Goal: Information Seeking & Learning: Learn about a topic

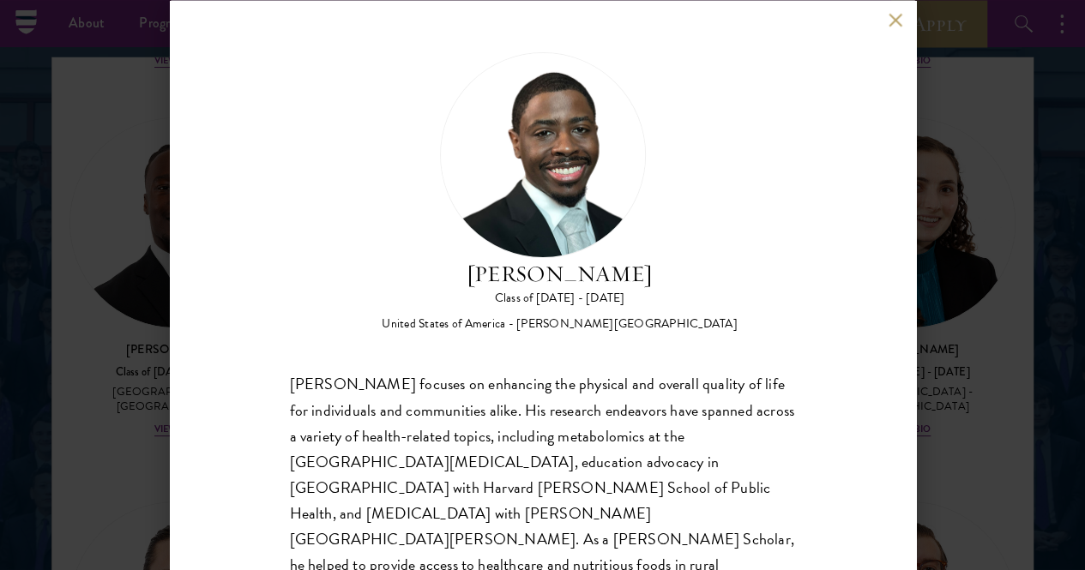
click at [888, 8] on div "[PERSON_NAME] Class of [DATE] - [DATE] [GEOGRAPHIC_DATA] - [PERSON_NAME][GEOGRA…" at bounding box center [543, 285] width 746 height 570
click at [894, 20] on button at bounding box center [895, 20] width 15 height 15
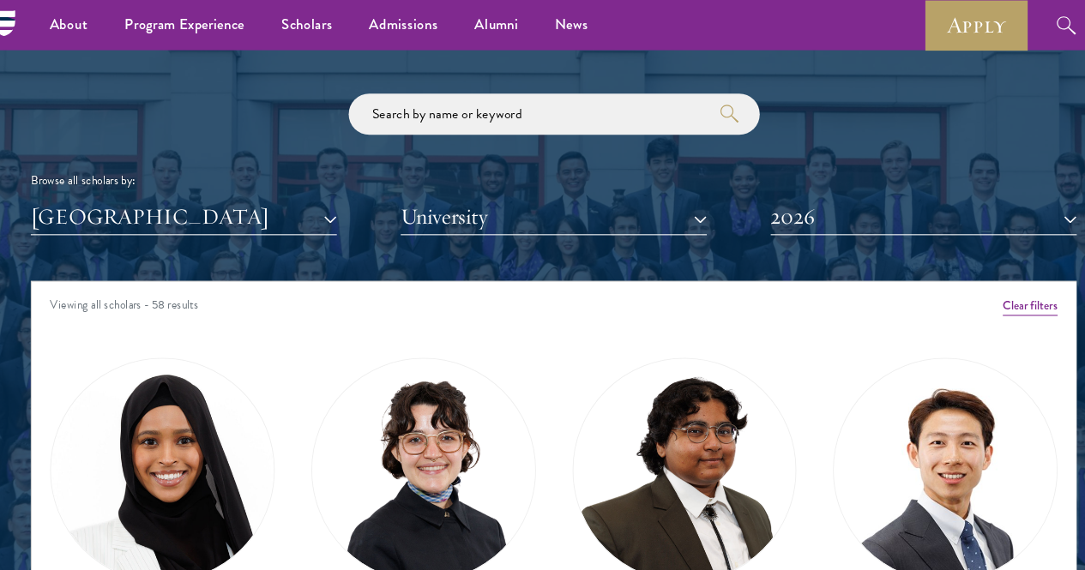
scroll to position [1966, 0]
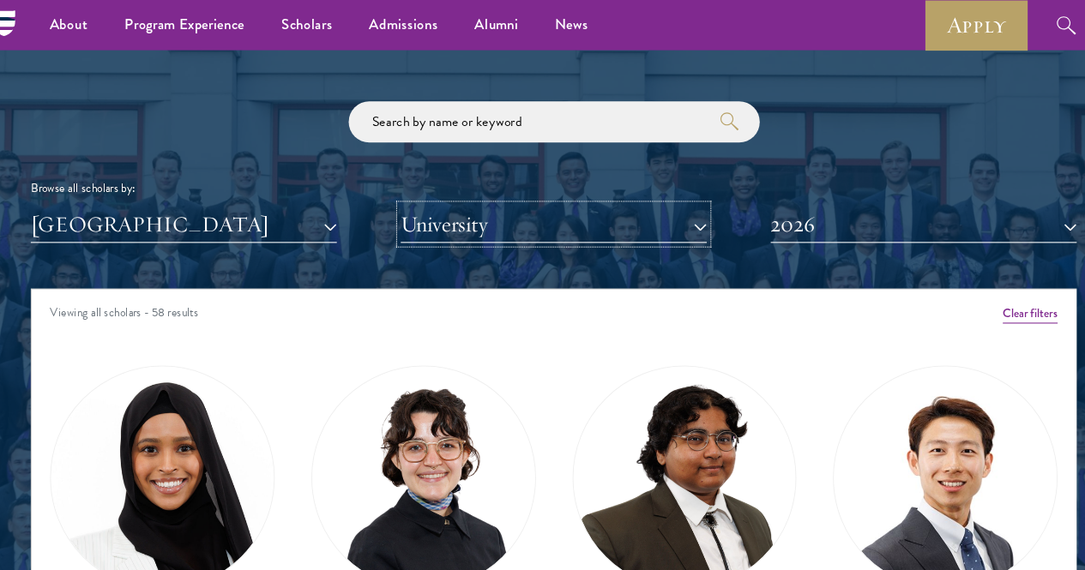
click at [661, 193] on button "University" at bounding box center [542, 210] width 287 height 35
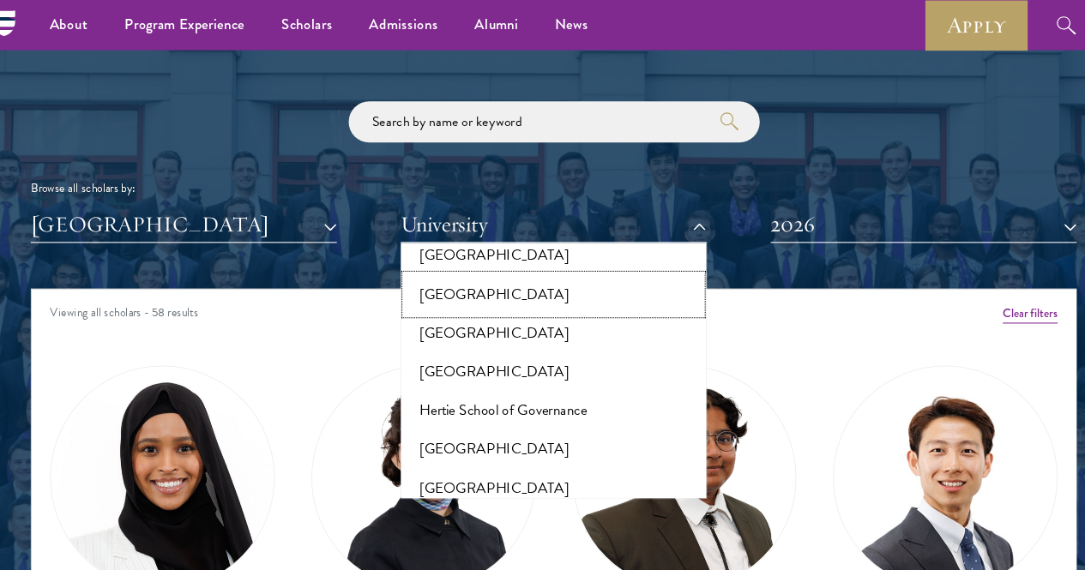
scroll to position [4494, 0]
drag, startPoint x: 518, startPoint y: 221, endPoint x: 450, endPoint y: 357, distance: 151.5
click at [450, 515] on button "[PERSON_NAME][GEOGRAPHIC_DATA]" at bounding box center [542, 533] width 277 height 36
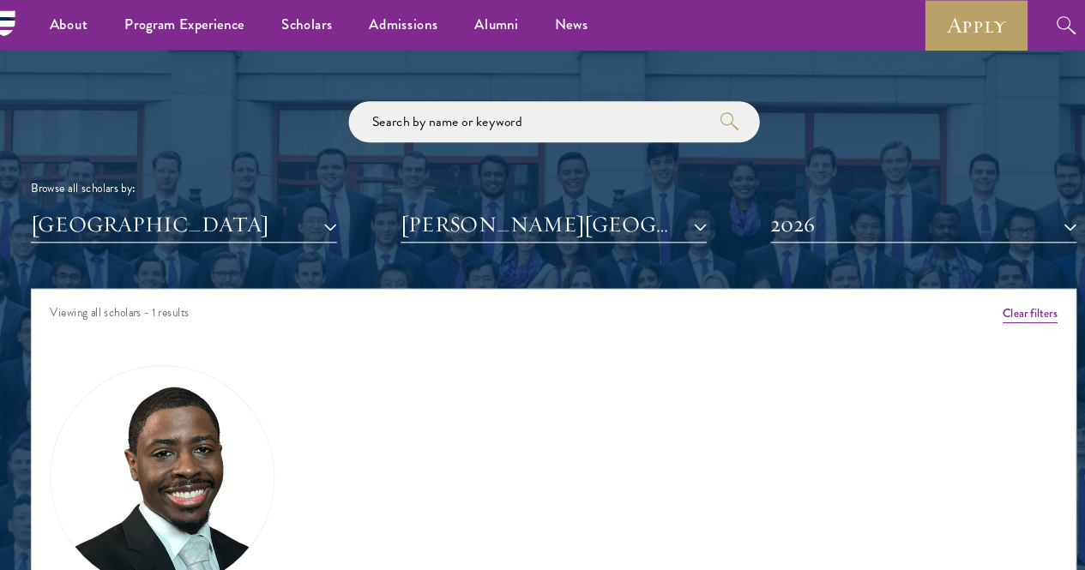
click at [450, 357] on div "Amber Class of 2025 - 2026 China - Peking University View Bio Cirenquji Class o…" at bounding box center [542, 509] width 980 height 378
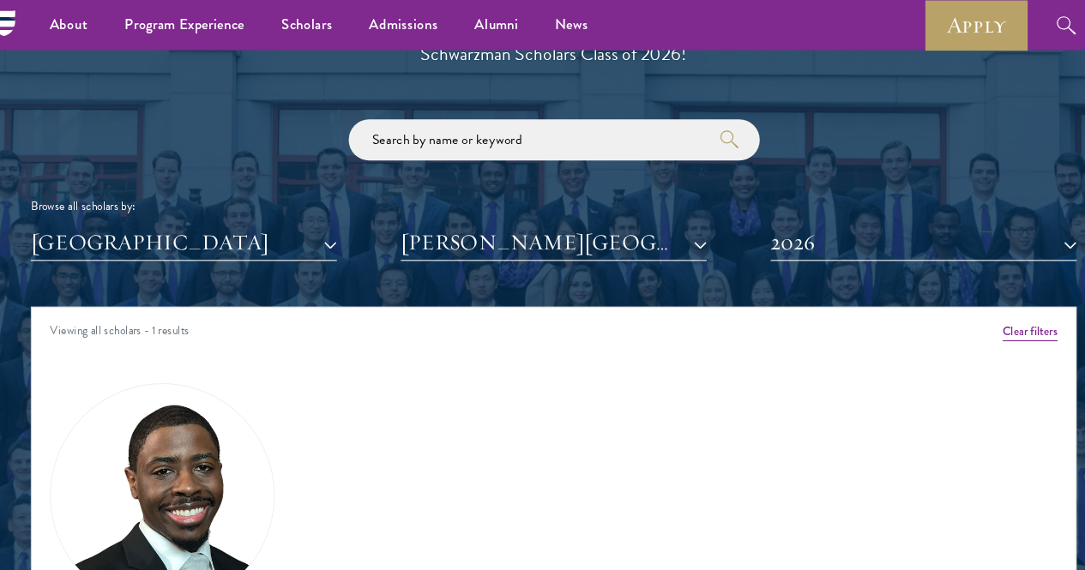
scroll to position [1949, 0]
click at [800, 210] on button "2026" at bounding box center [889, 227] width 287 height 35
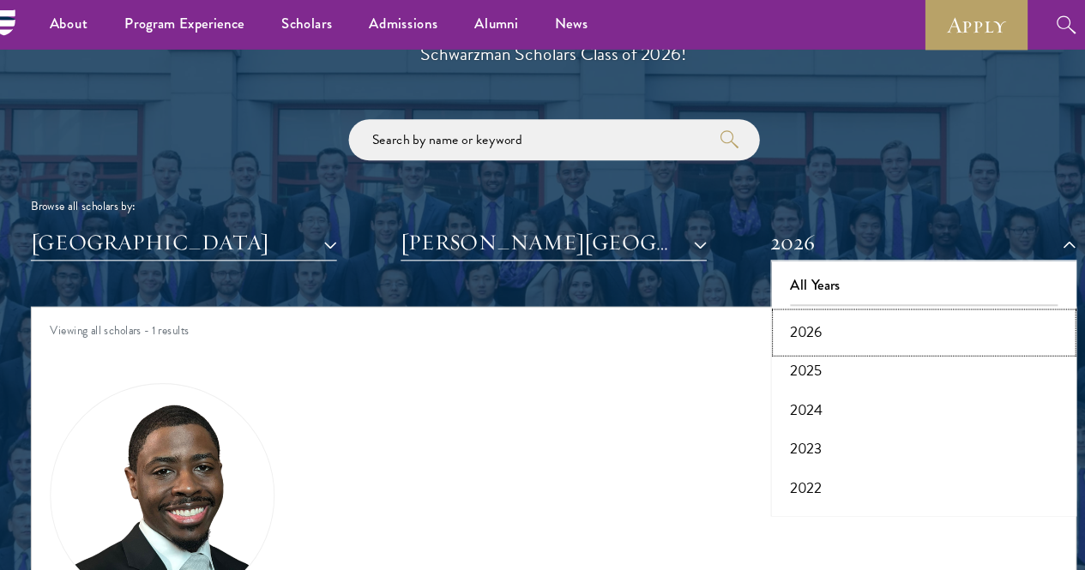
click at [776, 295] on button "2026" at bounding box center [889, 313] width 277 height 36
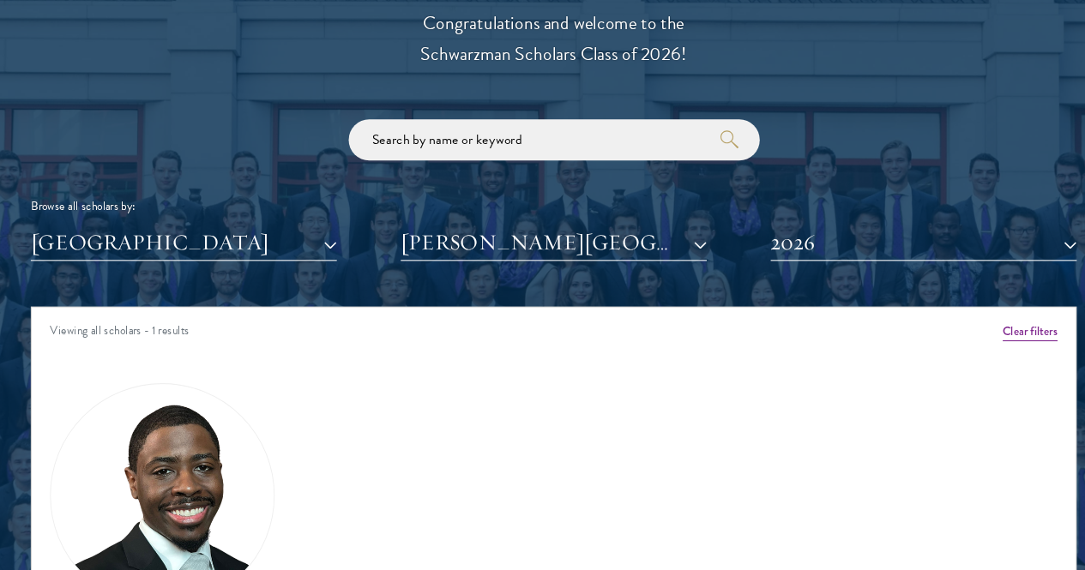
scroll to position [2112, 0]
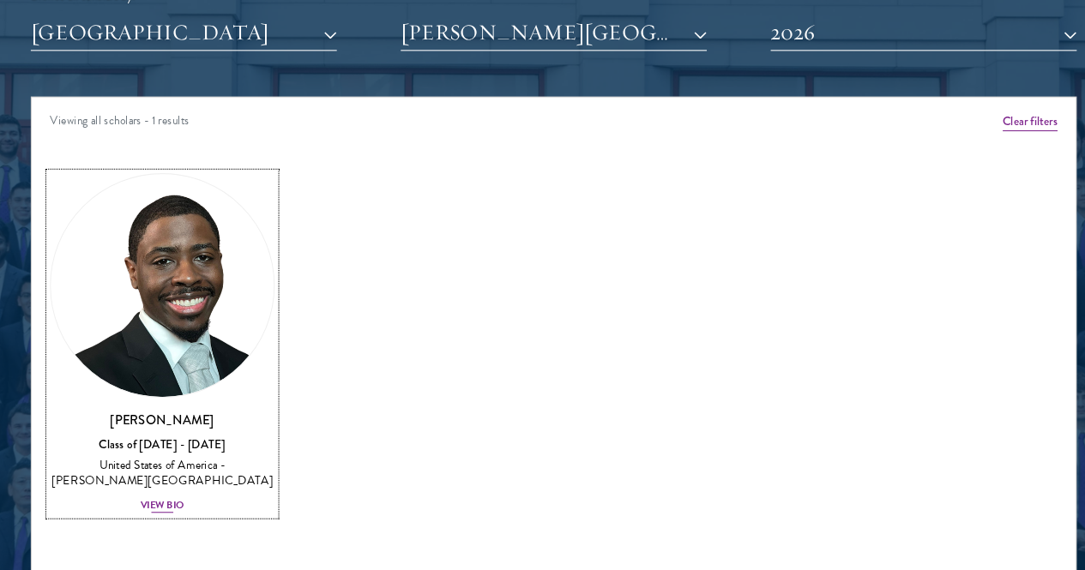
click at [196, 502] on div "View Bio" at bounding box center [174, 509] width 41 height 14
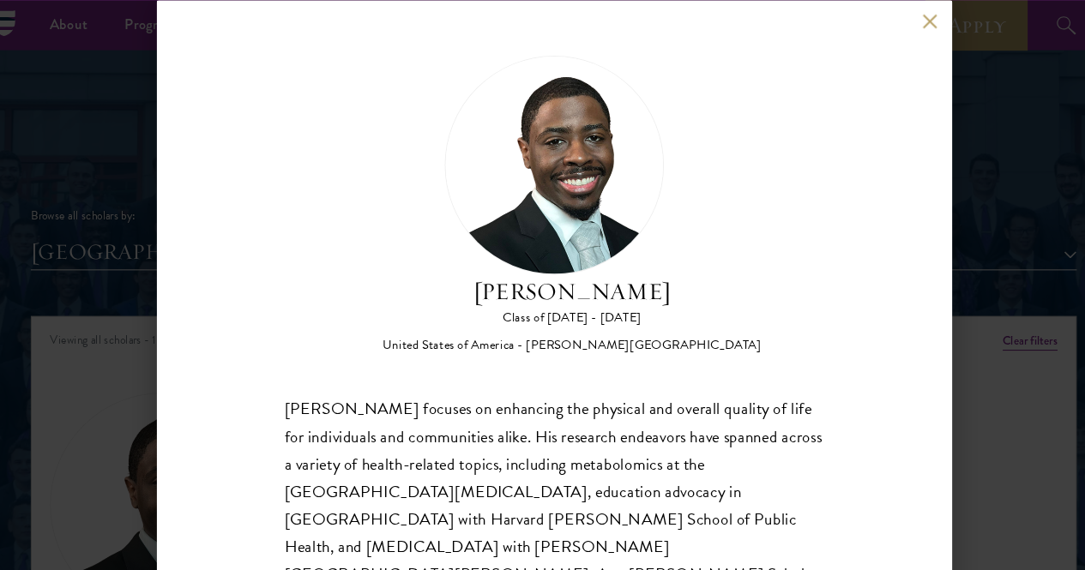
scroll to position [1934, 0]
click at [897, 17] on button at bounding box center [895, 20] width 15 height 15
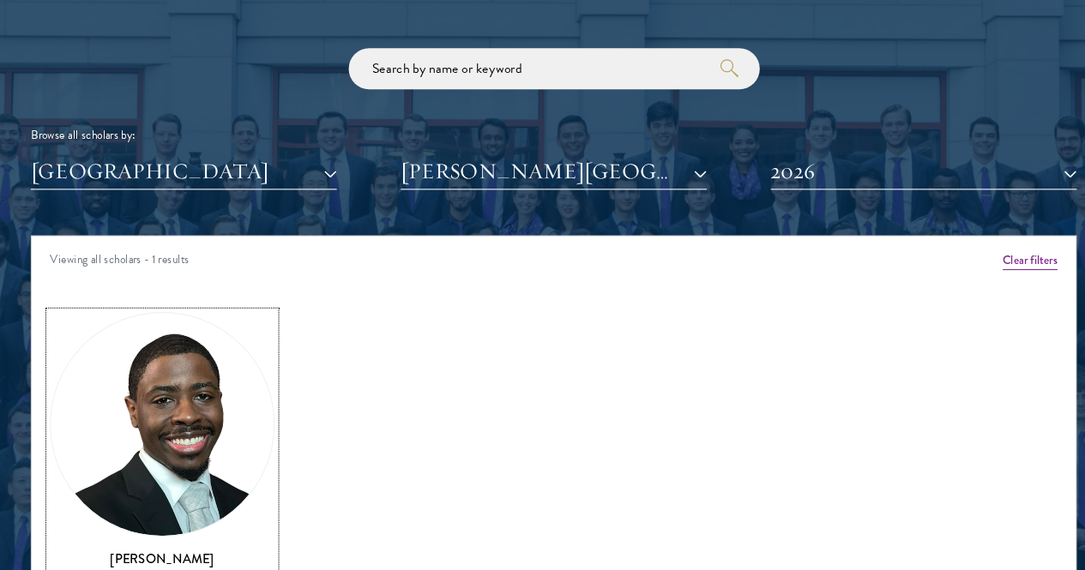
scroll to position [1983, 0]
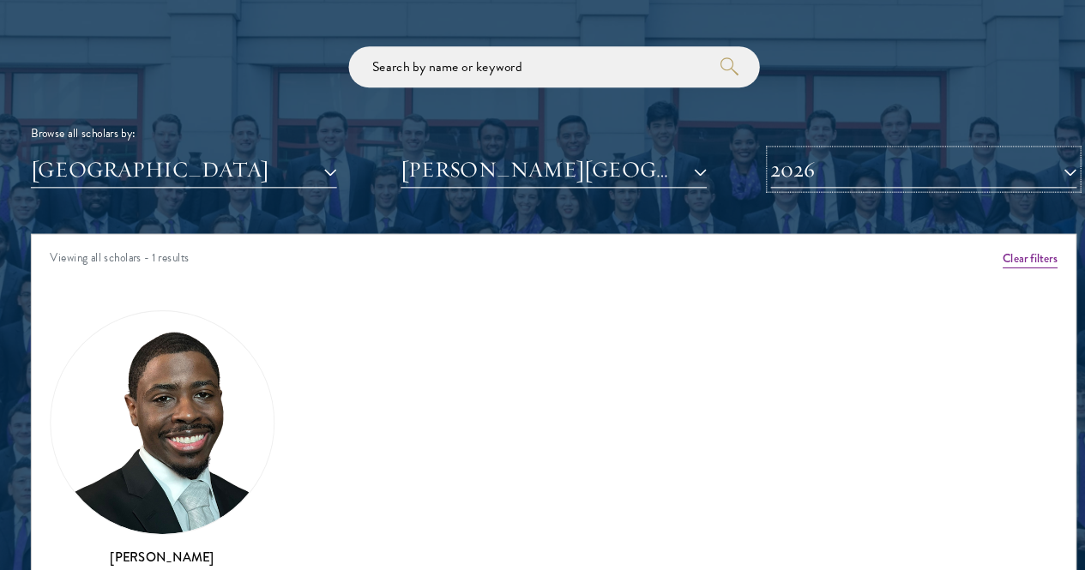
click at [875, 176] on button "2026" at bounding box center [889, 193] width 287 height 35
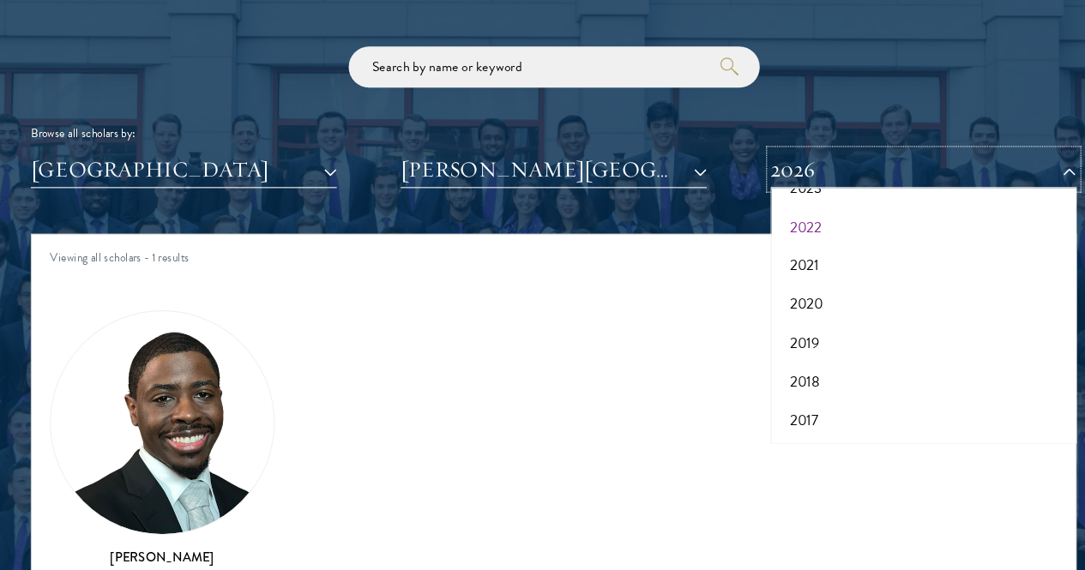
scroll to position [177, 0]
click at [836, 412] on button "2017" at bounding box center [889, 430] width 277 height 36
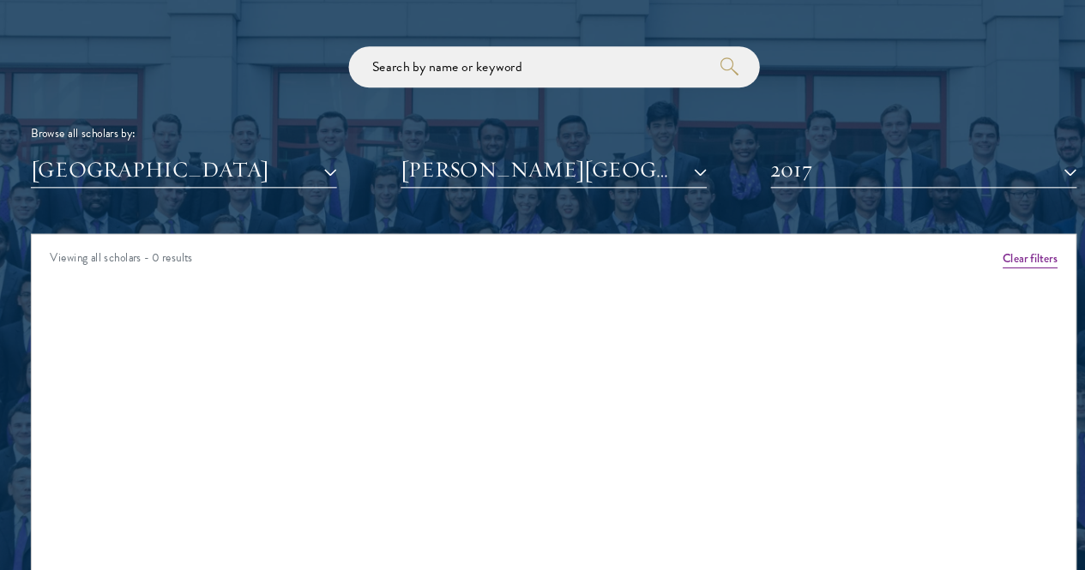
scroll to position [2025, 0]
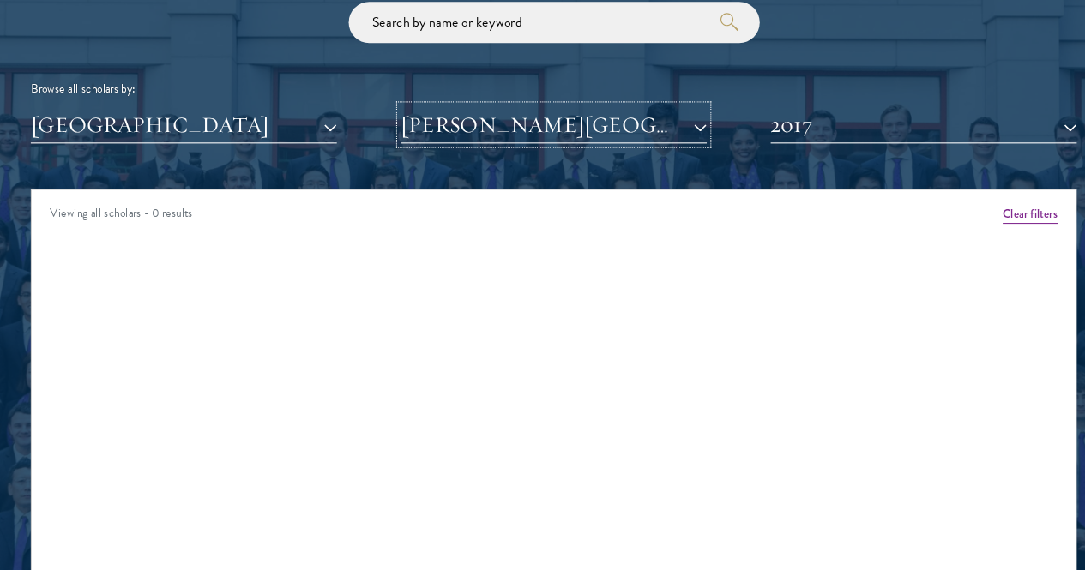
click at [551, 134] on button "[PERSON_NAME][GEOGRAPHIC_DATA]" at bounding box center [542, 151] width 287 height 35
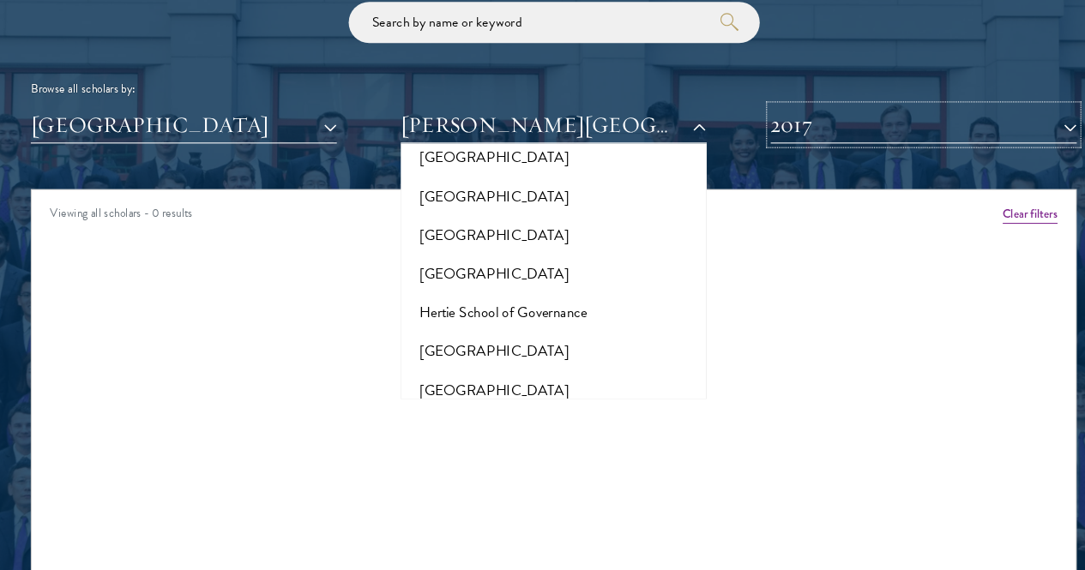
click at [928, 134] on button "2017" at bounding box center [889, 151] width 287 height 35
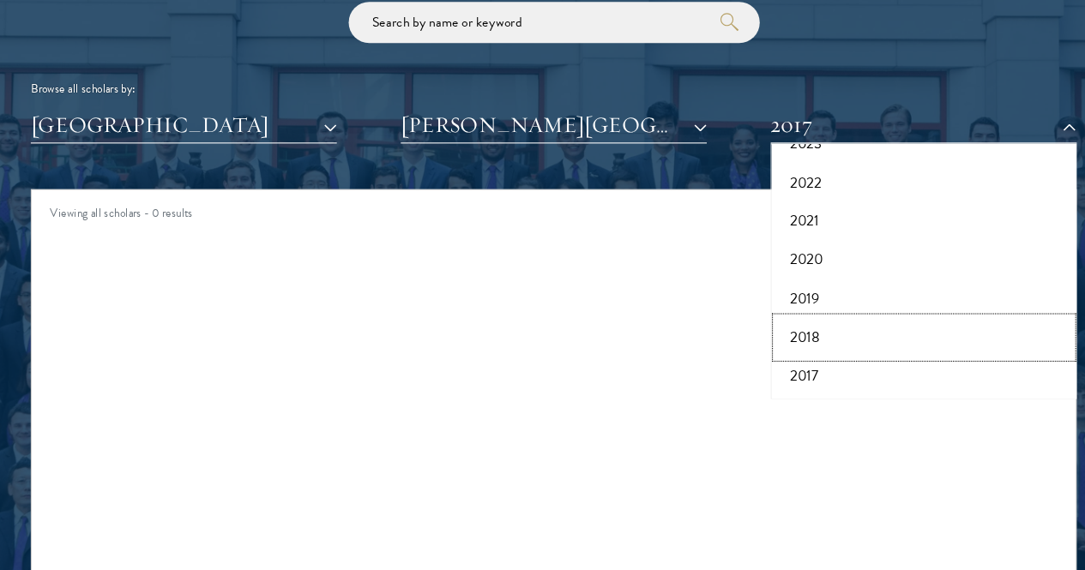
click at [810, 333] on button "2018" at bounding box center [889, 351] width 277 height 36
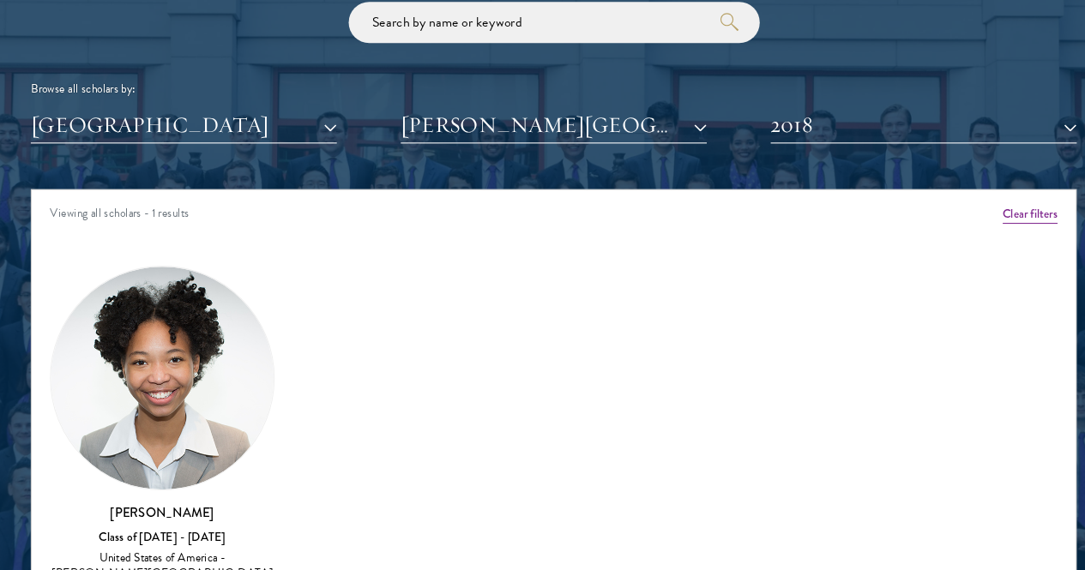
click at [211, 507] on h3 "[PERSON_NAME]" at bounding box center [174, 515] width 211 height 17
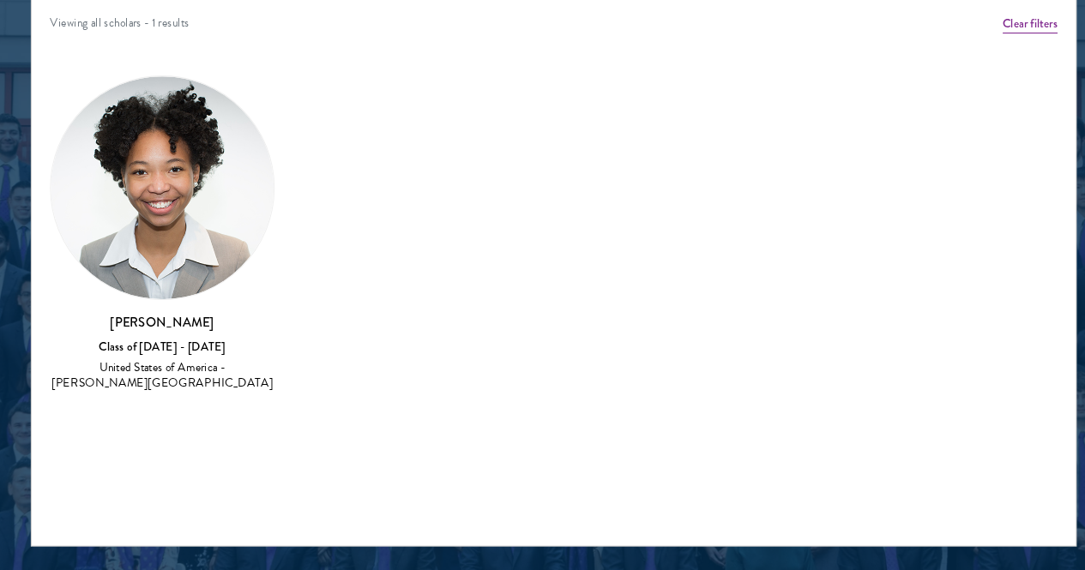
scroll to position [2206, 0]
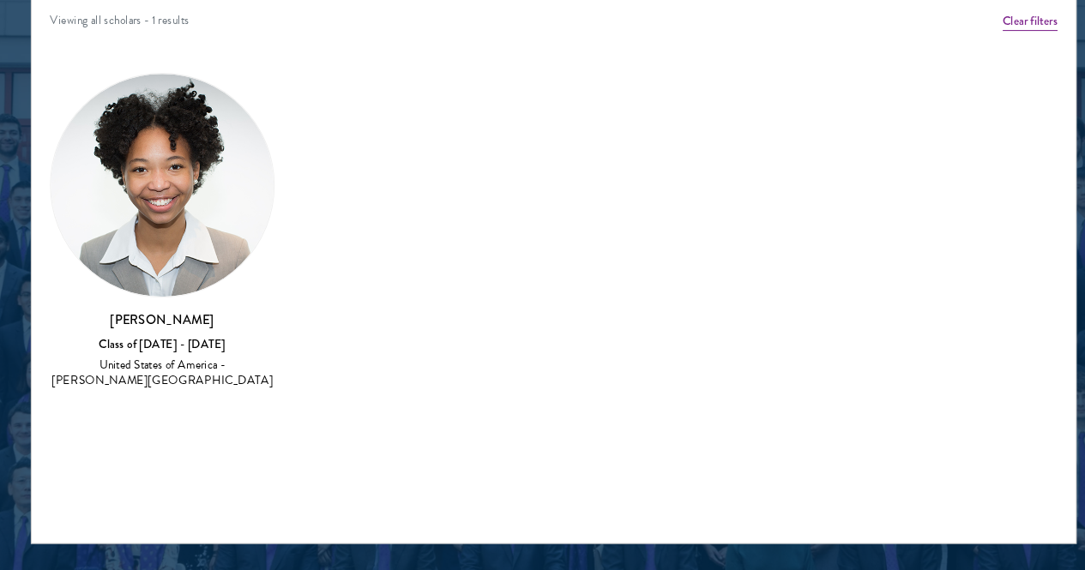
click at [214, 370] on div "United States of America - [PERSON_NAME][GEOGRAPHIC_DATA]" at bounding box center [174, 384] width 211 height 29
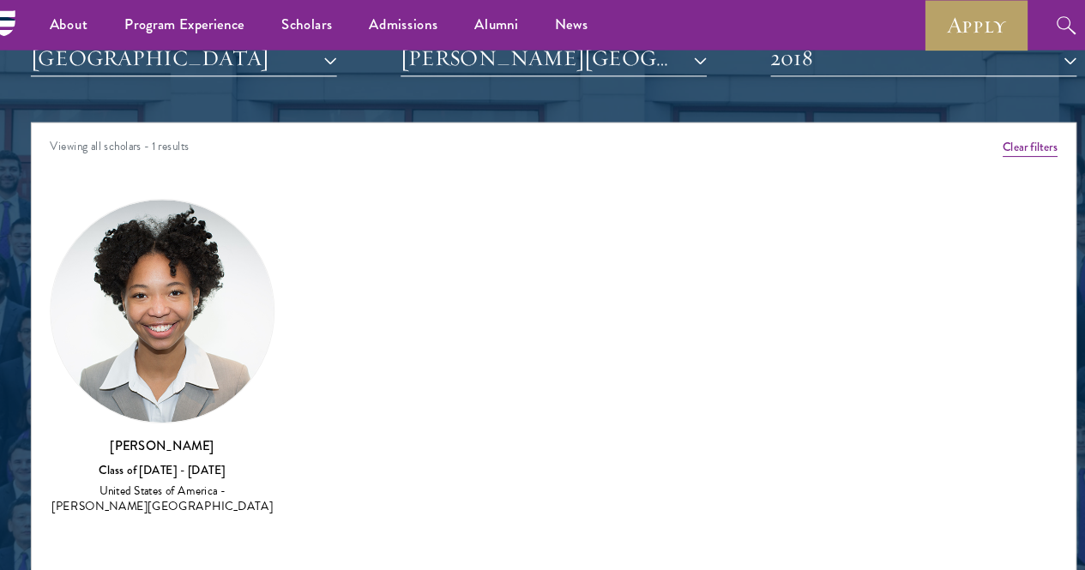
scroll to position [2114, 0]
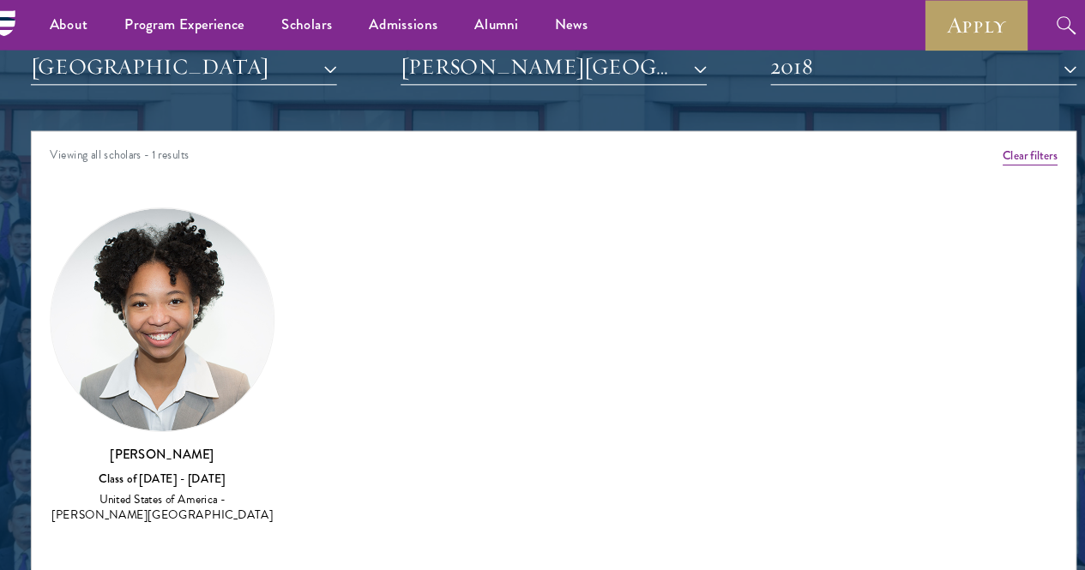
click at [219, 224] on img at bounding box center [174, 300] width 209 height 209
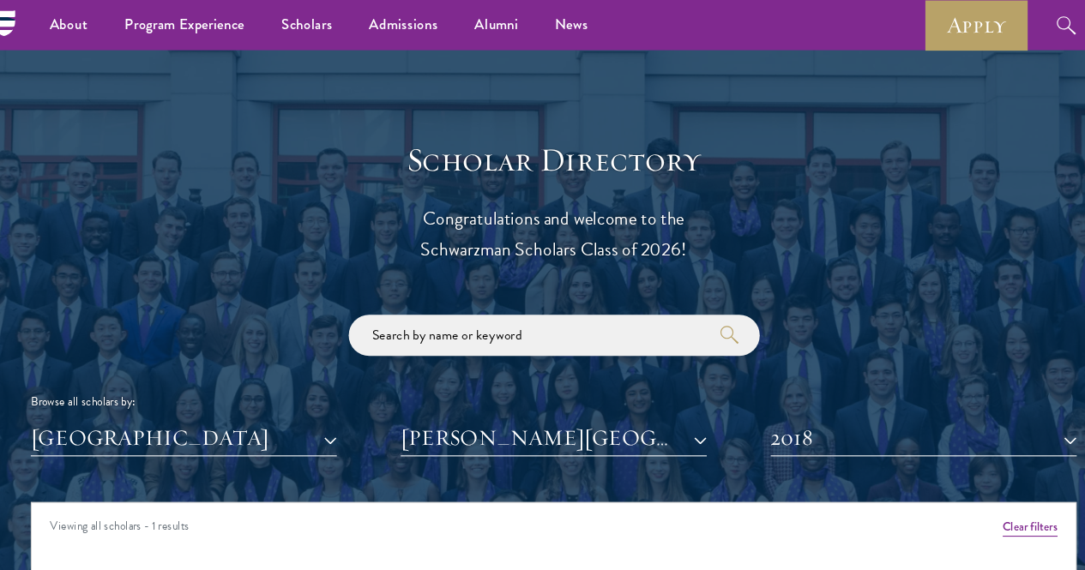
scroll to position [1759, 0]
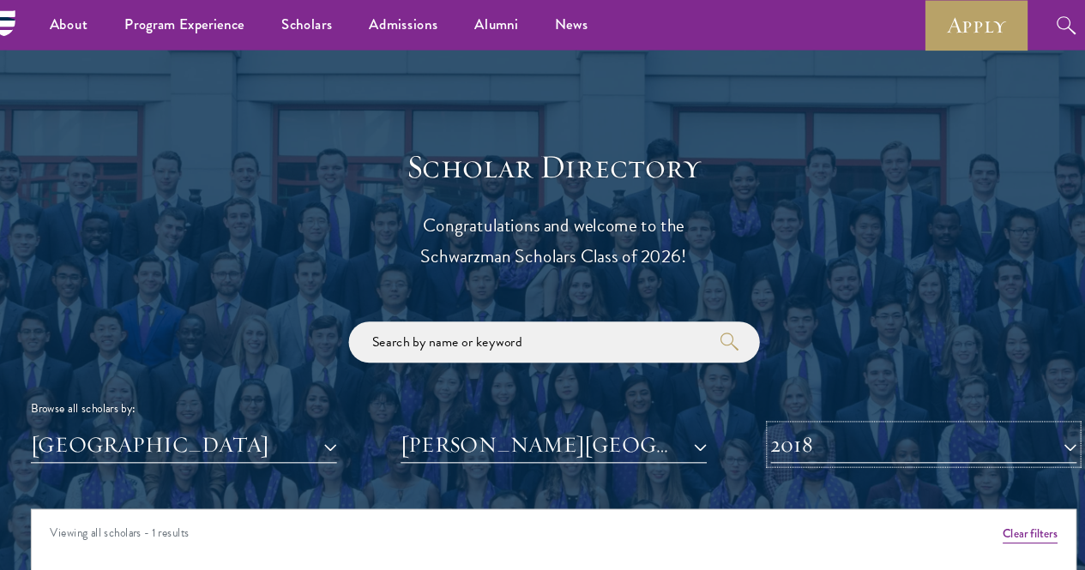
click at [885, 400] on button "2018" at bounding box center [889, 417] width 287 height 35
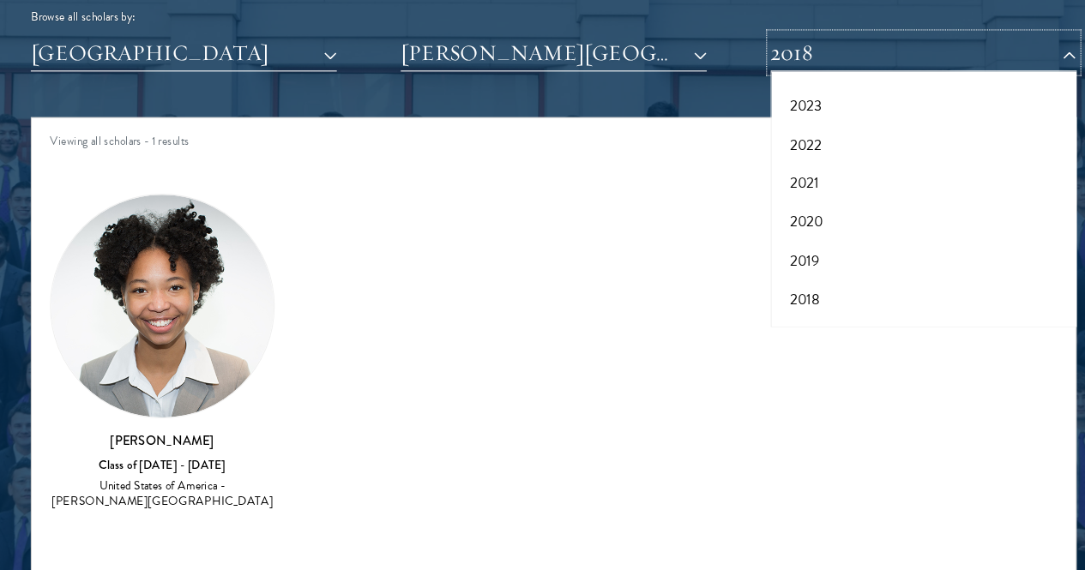
scroll to position [2107, 0]
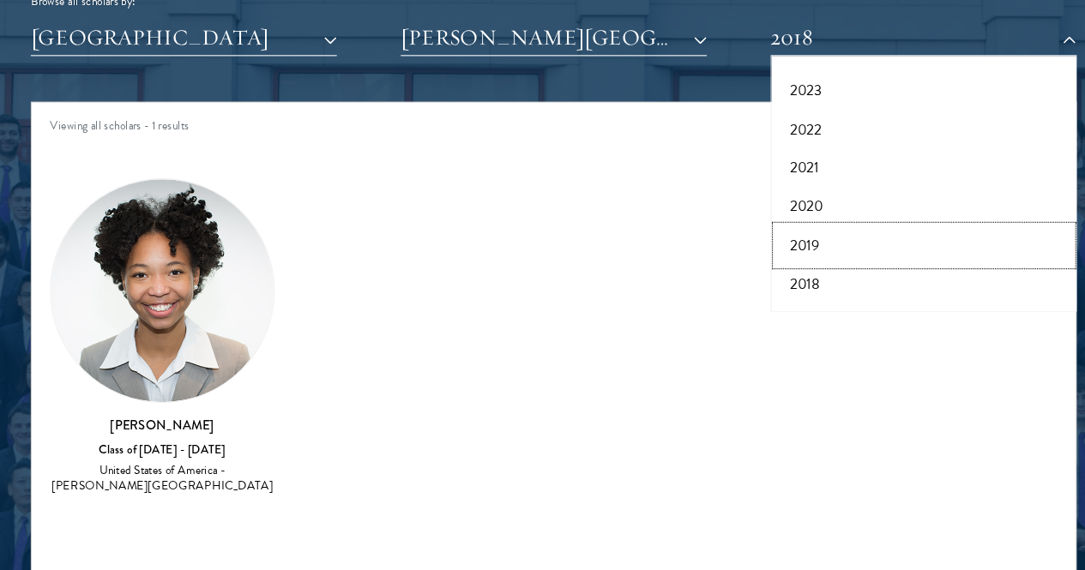
click at [774, 247] on button "2019" at bounding box center [889, 265] width 277 height 36
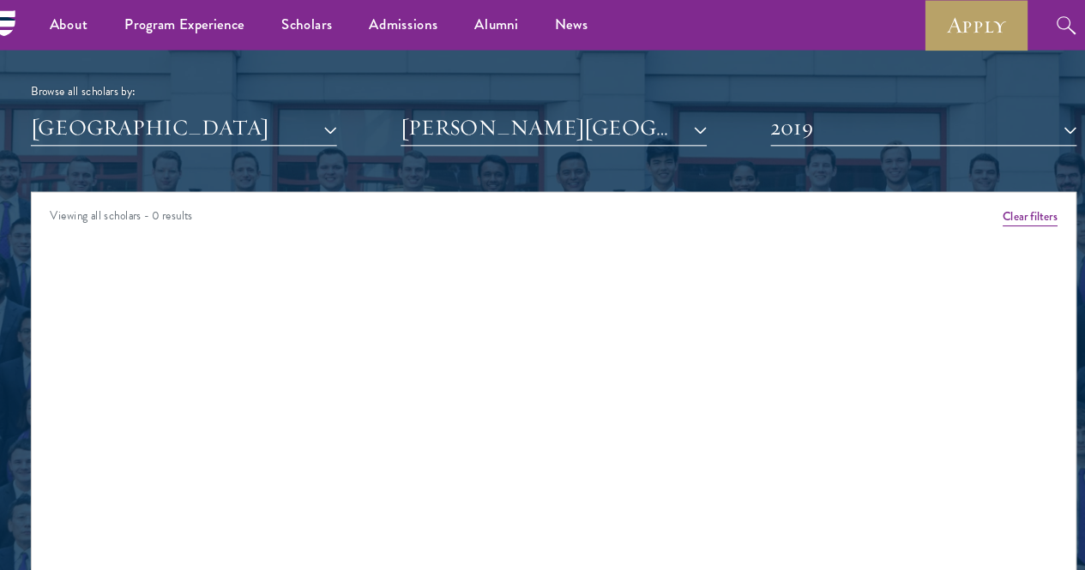
scroll to position [2056, 0]
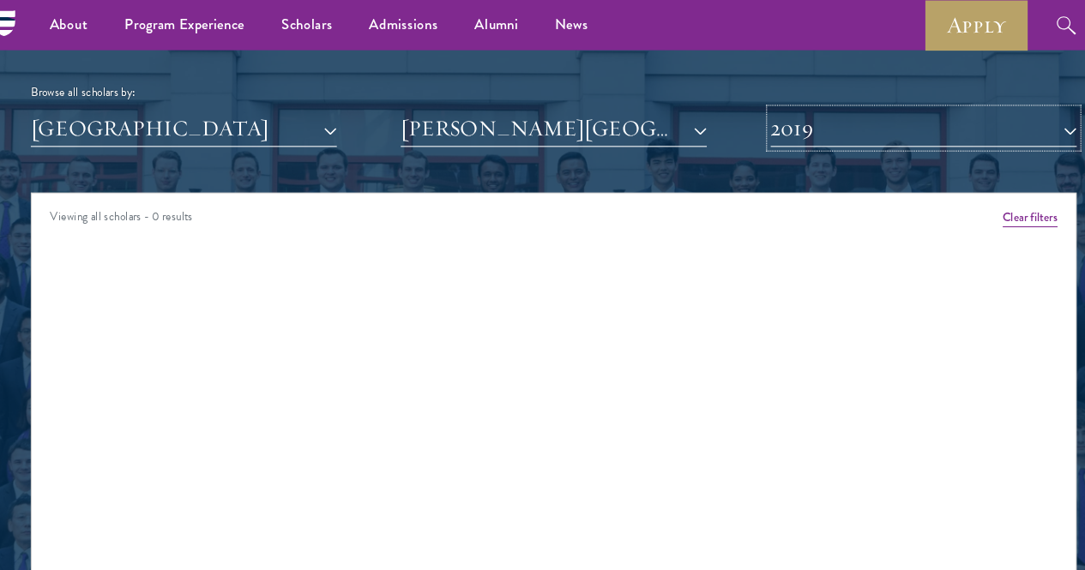
click at [804, 103] on button "2019" at bounding box center [889, 120] width 287 height 35
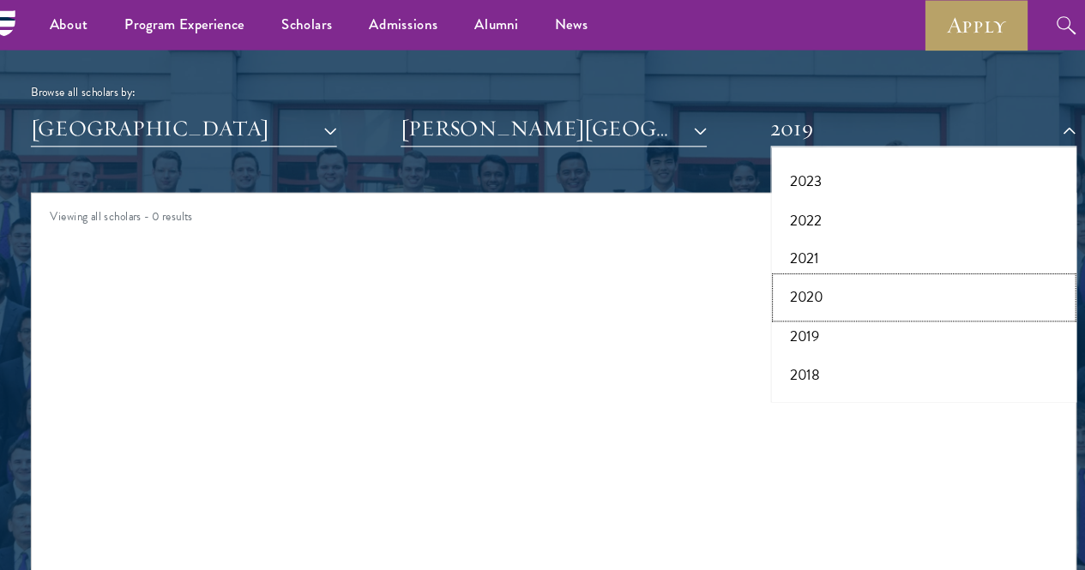
click at [771, 262] on button "2020" at bounding box center [889, 280] width 277 height 36
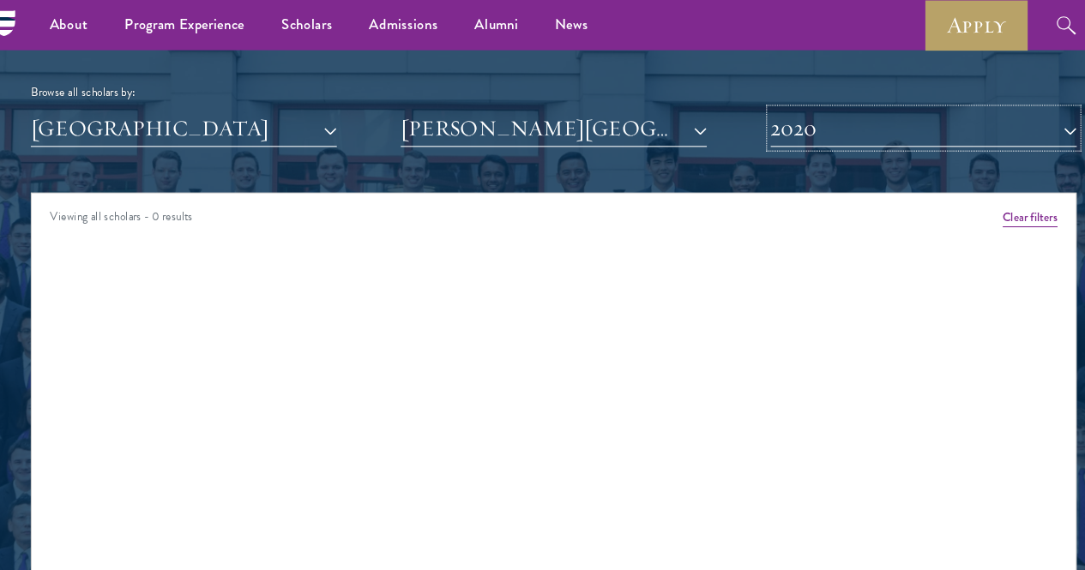
click at [809, 103] on button "2020" at bounding box center [889, 120] width 287 height 35
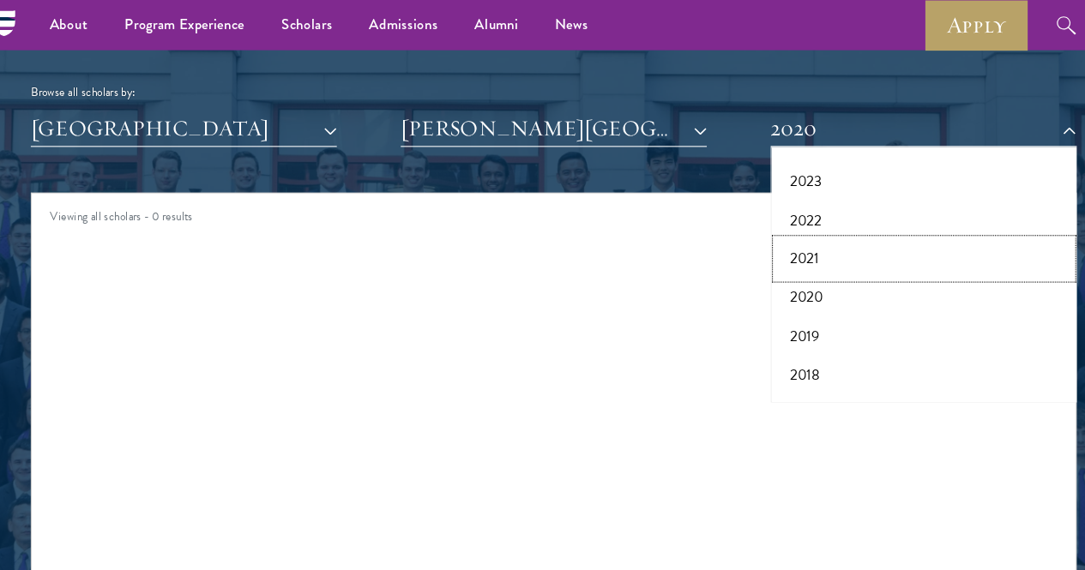
click at [762, 226] on button "2021" at bounding box center [889, 244] width 277 height 36
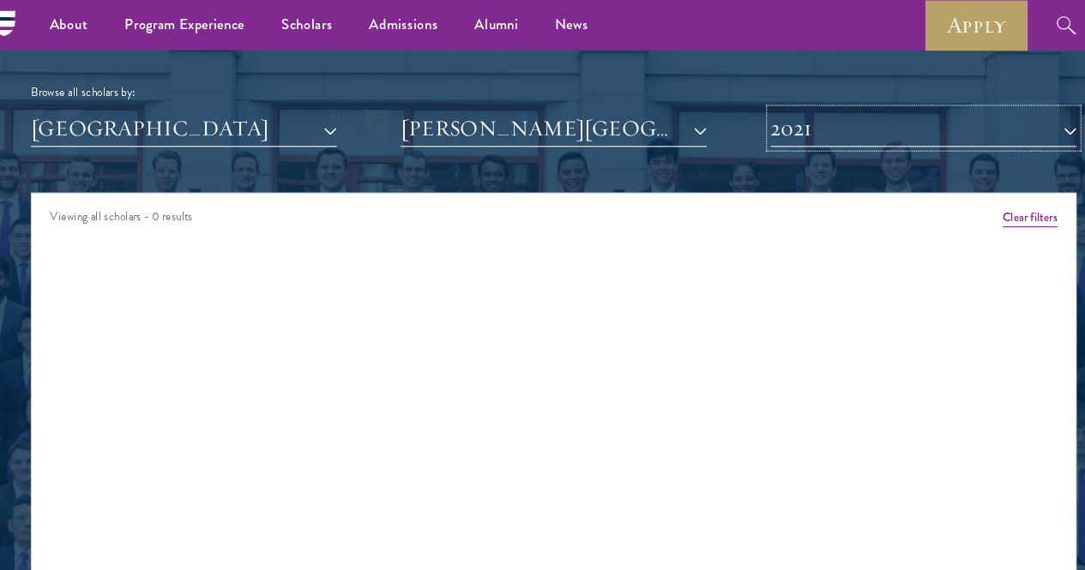
click at [798, 103] on button "2021" at bounding box center [889, 120] width 287 height 35
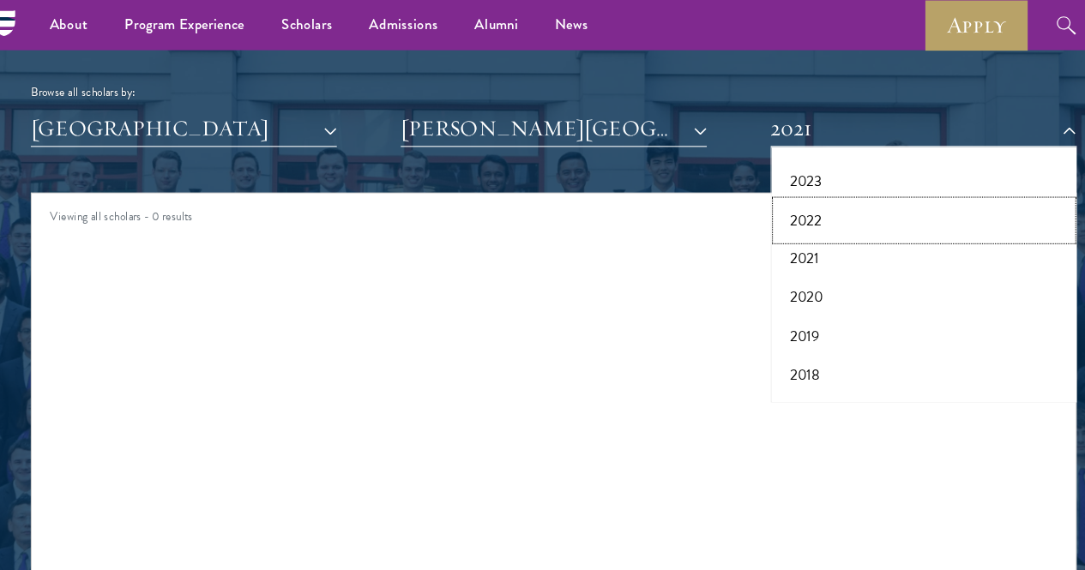
click at [770, 190] on button "2022" at bounding box center [889, 208] width 277 height 36
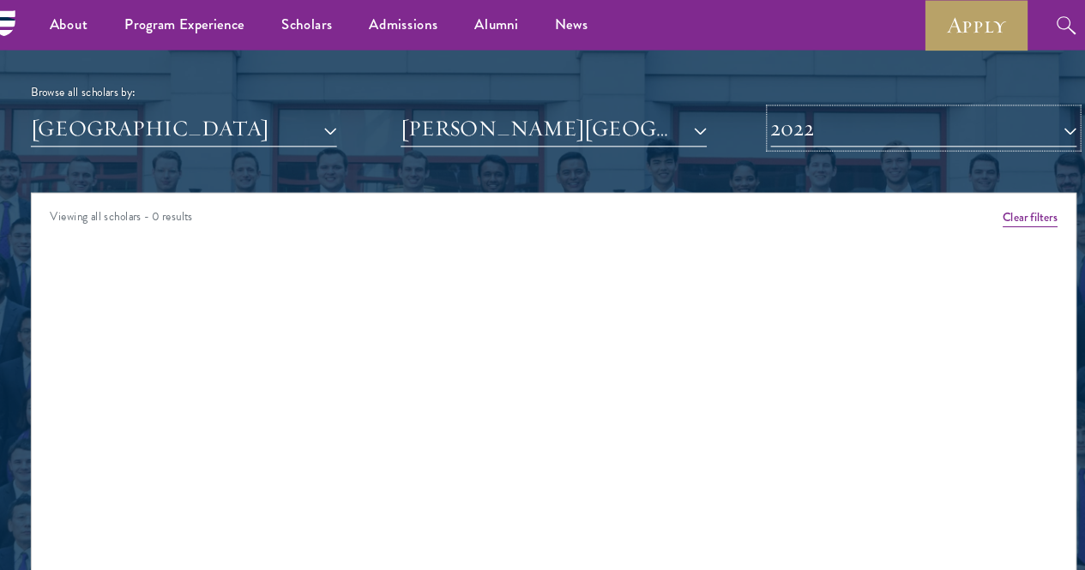
click at [807, 103] on button "2022" at bounding box center [889, 120] width 287 height 35
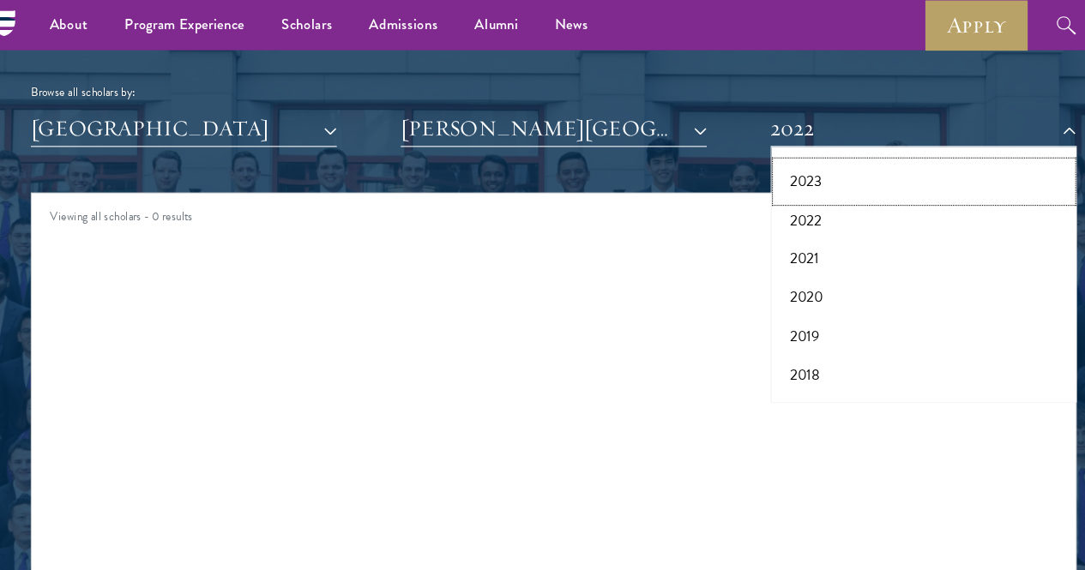
click at [774, 153] on button "2023" at bounding box center [889, 171] width 277 height 36
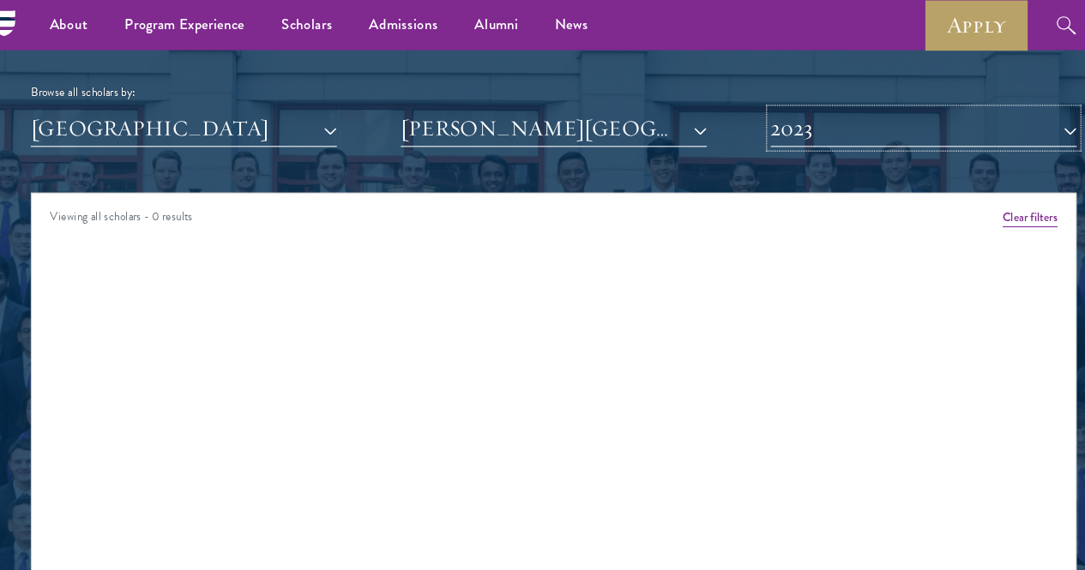
click at [815, 105] on button "2023" at bounding box center [889, 120] width 287 height 35
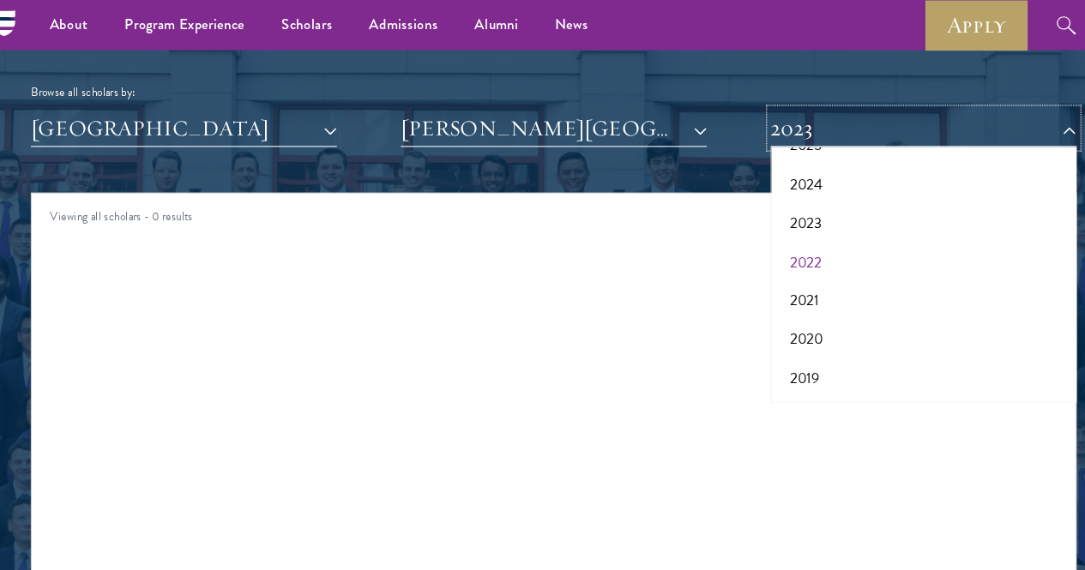
scroll to position [94, 0]
click at [774, 166] on button "2024" at bounding box center [889, 184] width 277 height 36
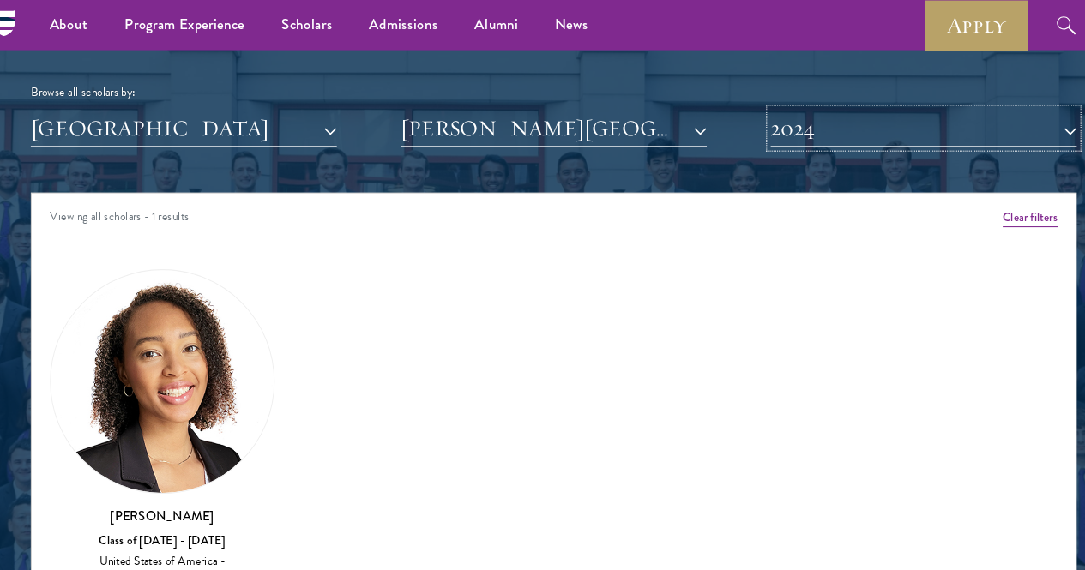
click at [829, 103] on button "2024" at bounding box center [889, 120] width 287 height 35
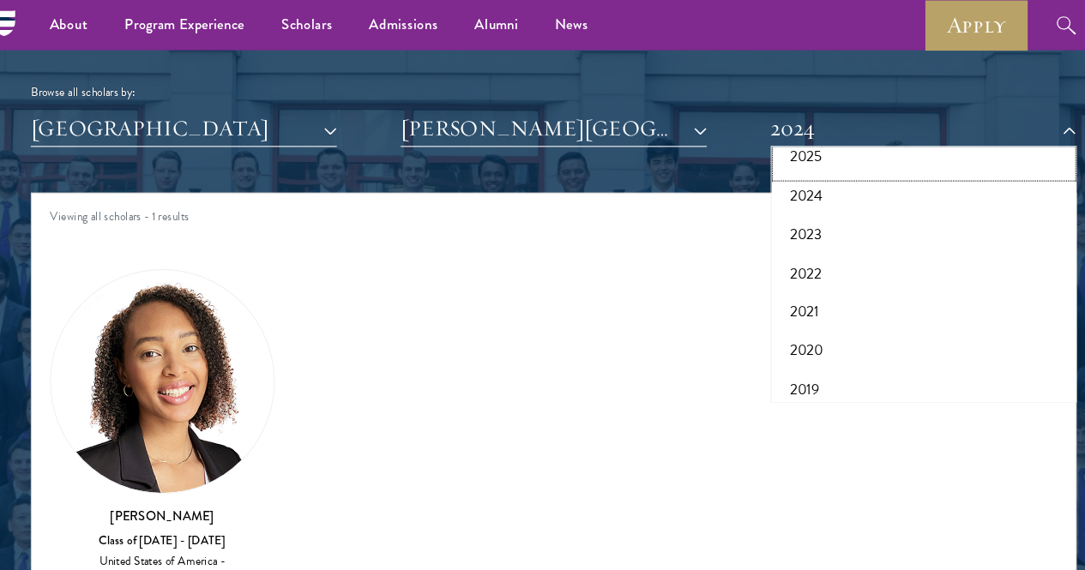
click at [775, 129] on button "2025" at bounding box center [889, 147] width 277 height 36
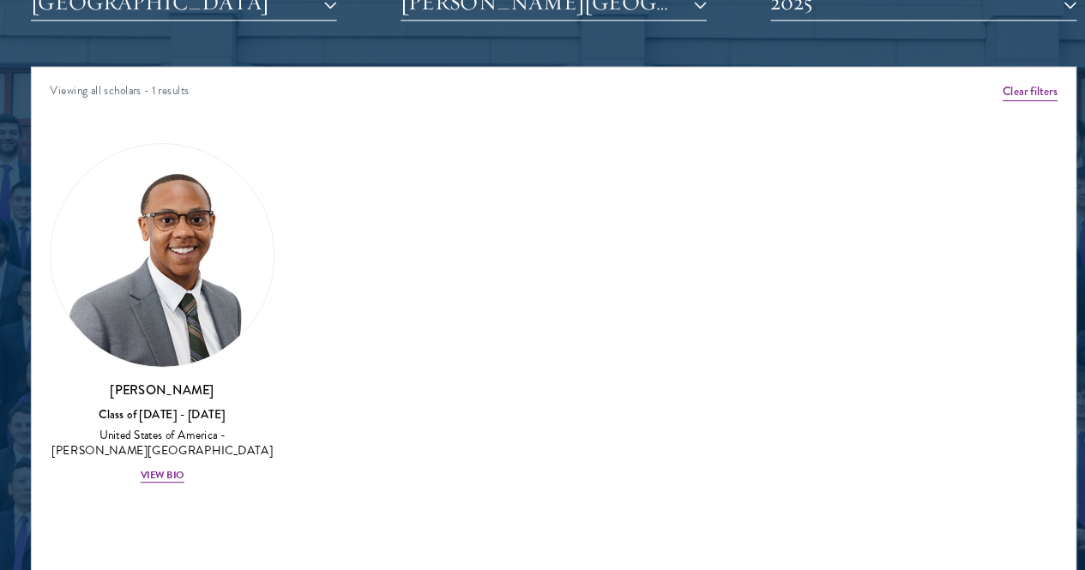
scroll to position [2140, 0]
click at [196, 473] on div "View Bio" at bounding box center [174, 480] width 41 height 14
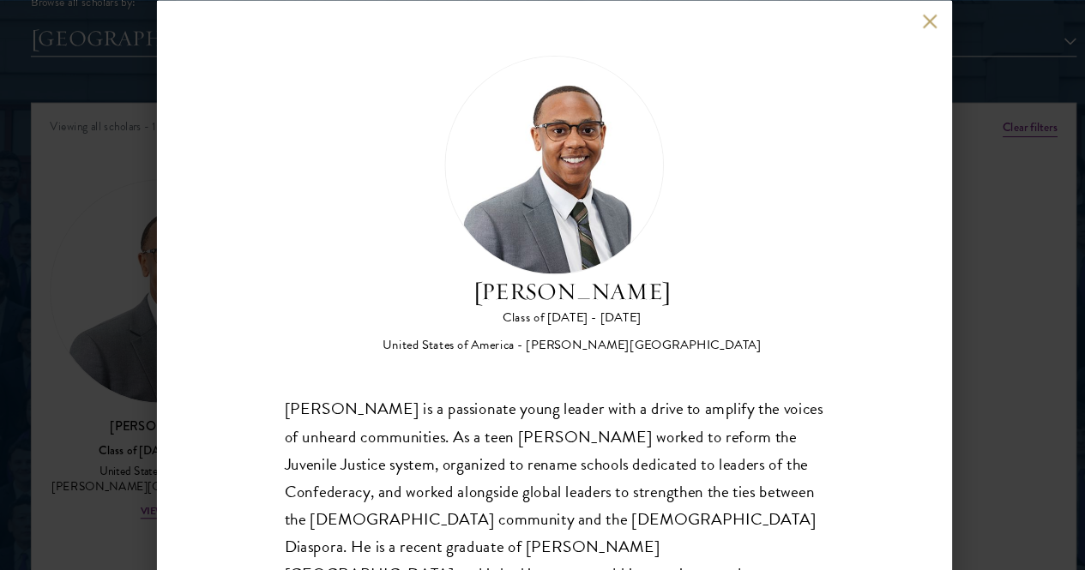
click at [886, 25] on div "Evan Quaintance Class of 2024 - 2025 United States of America - Howard Universi…" at bounding box center [543, 285] width 746 height 570
click at [892, 23] on button at bounding box center [895, 20] width 15 height 15
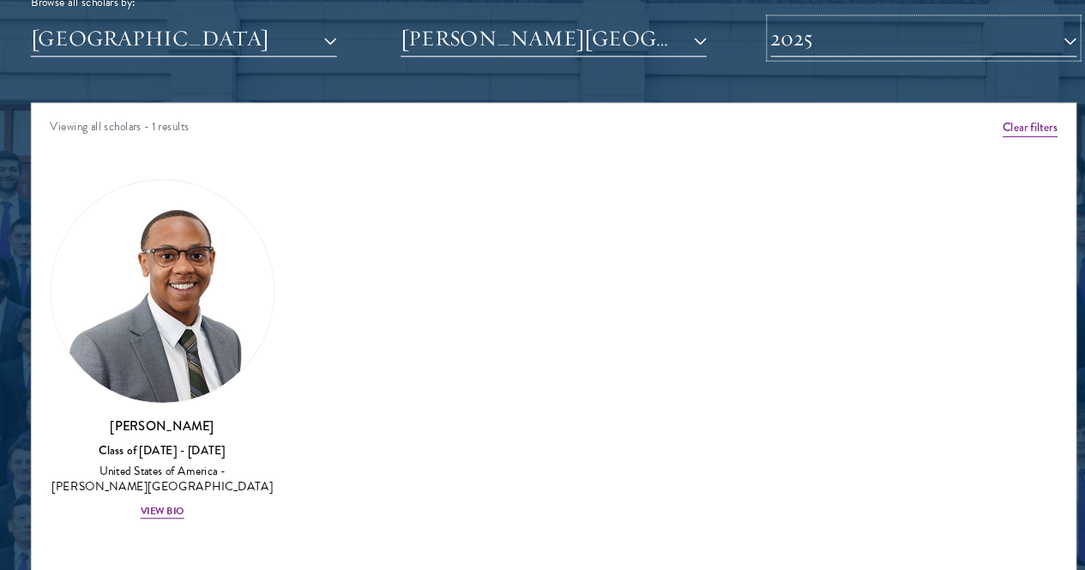
click at [883, 18] on button "2025" at bounding box center [889, 35] width 287 height 35
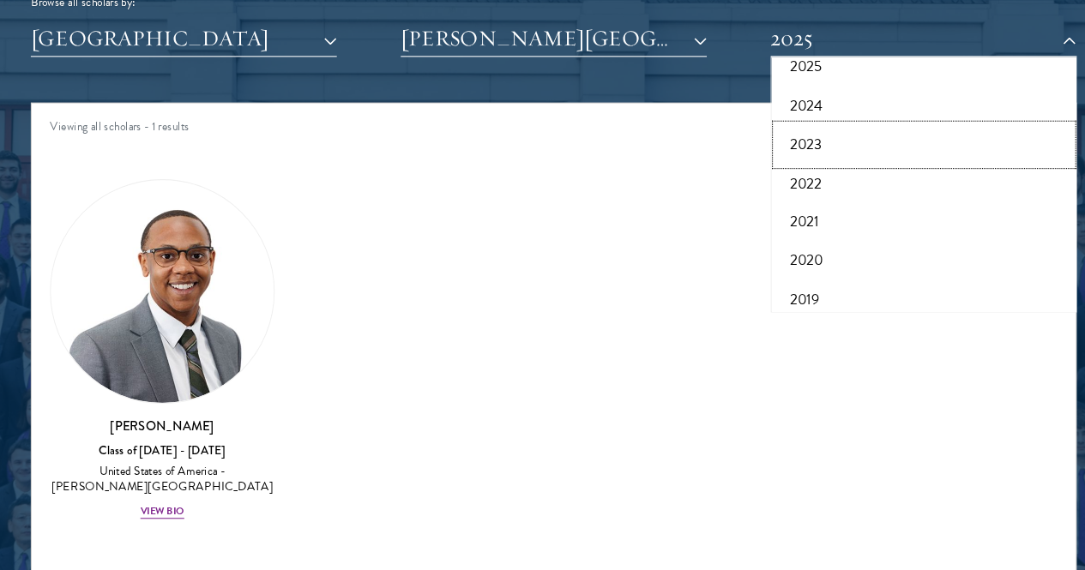
click at [789, 117] on button "2023" at bounding box center [889, 135] width 277 height 36
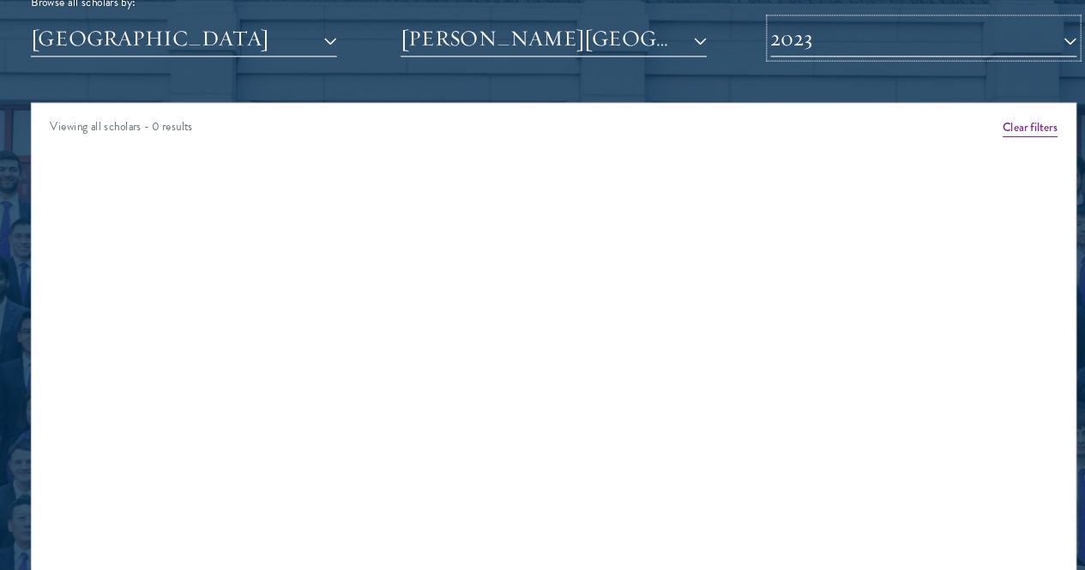
click at [848, 18] on button "2023" at bounding box center [889, 35] width 287 height 35
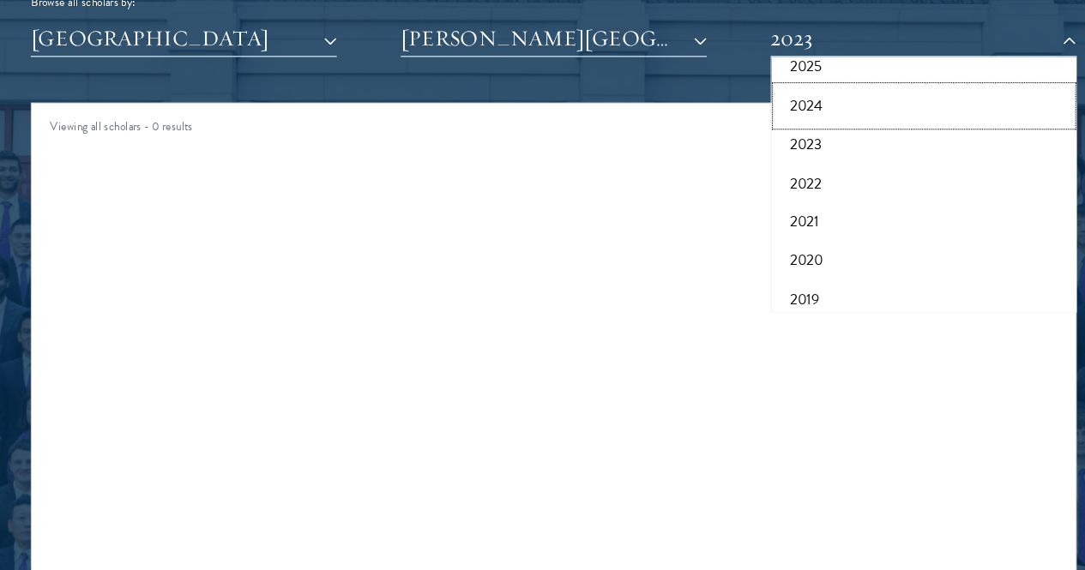
click at [774, 81] on button "2024" at bounding box center [889, 99] width 277 height 36
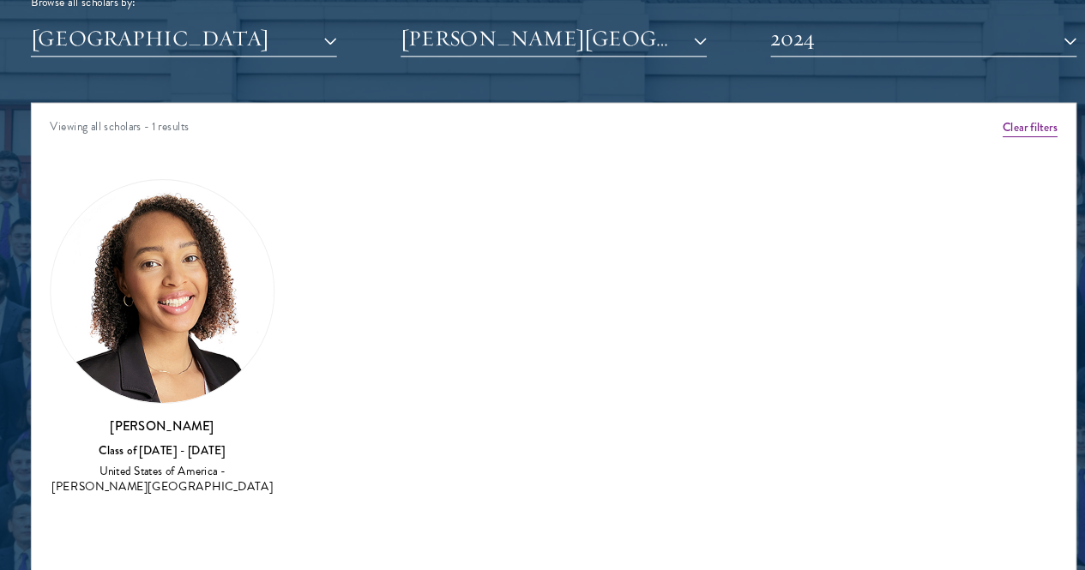
click at [232, 391] on h3 "[PERSON_NAME]" at bounding box center [174, 399] width 211 height 17
click at [214, 436] on div "United States of America - [PERSON_NAME][GEOGRAPHIC_DATA]" at bounding box center [174, 450] width 211 height 29
click at [879, 18] on button "2024" at bounding box center [889, 35] width 287 height 35
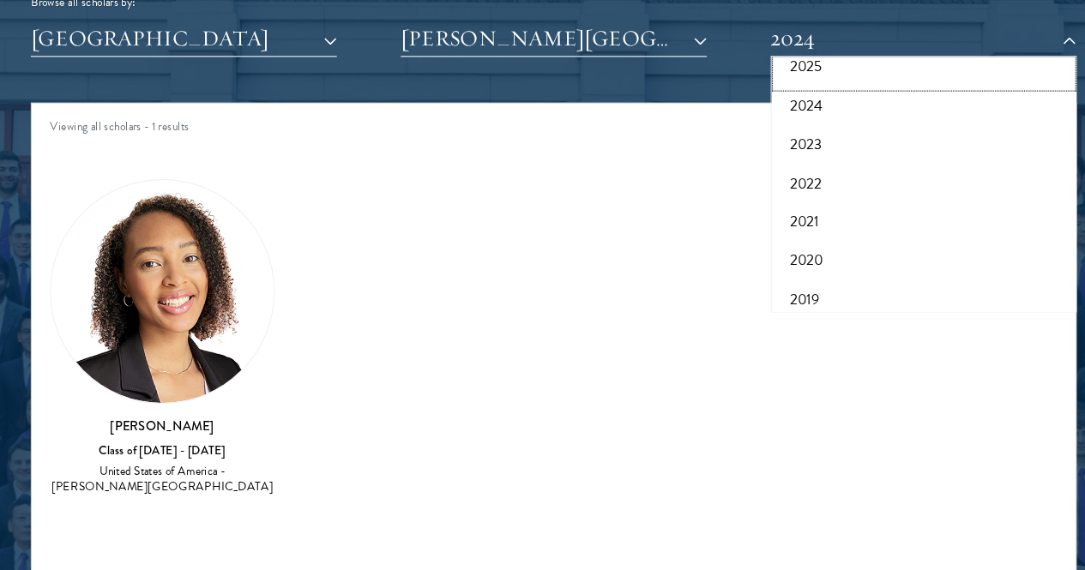
click at [777, 45] on button "2025" at bounding box center [889, 63] width 277 height 36
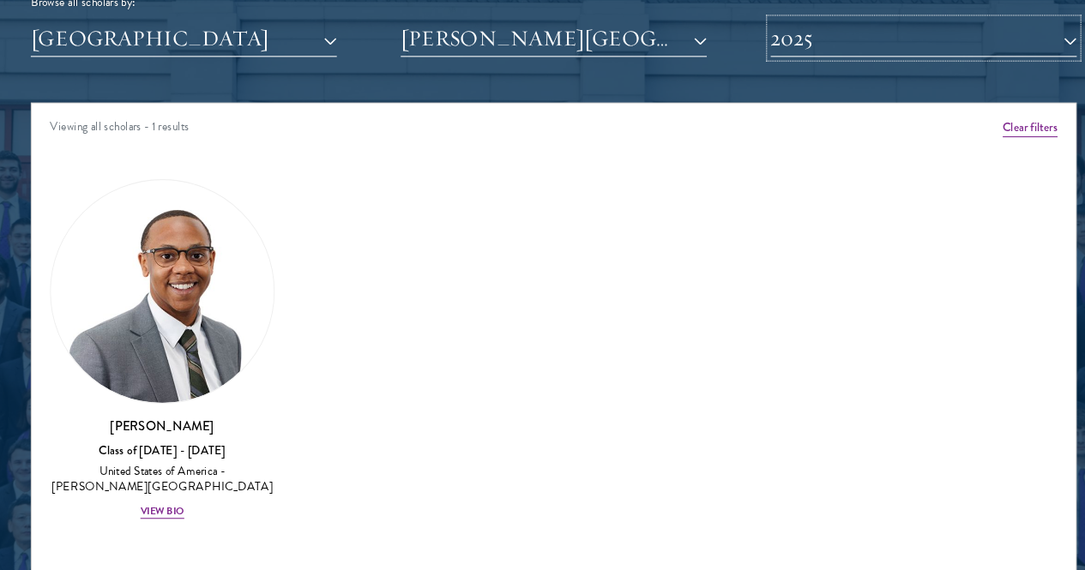
click at [860, 18] on button "2025" at bounding box center [889, 35] width 287 height 35
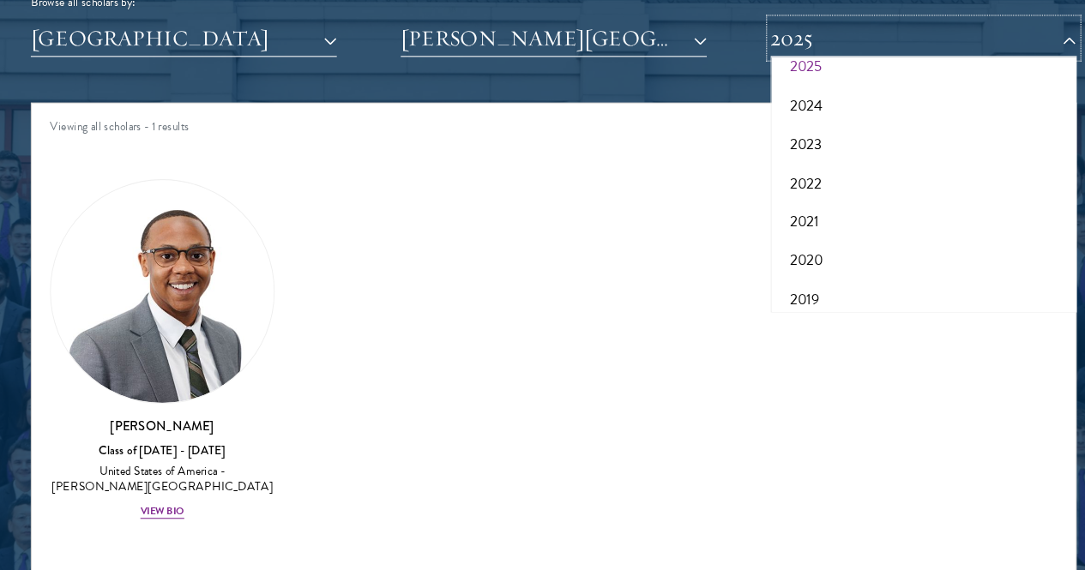
scroll to position [24, 0]
click at [773, 79] on button "2026" at bounding box center [889, 97] width 277 height 36
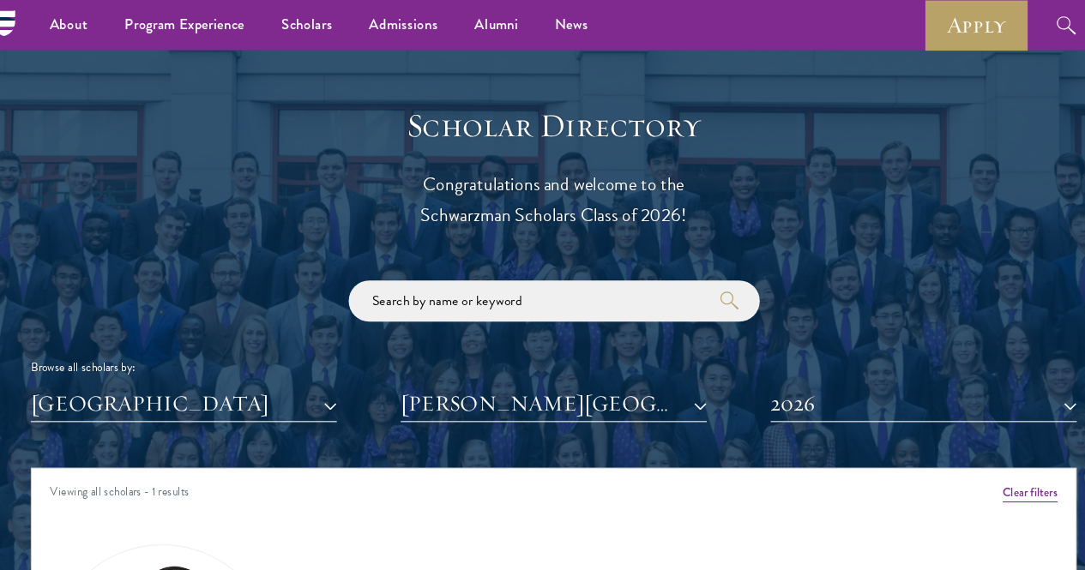
scroll to position [1794, 0]
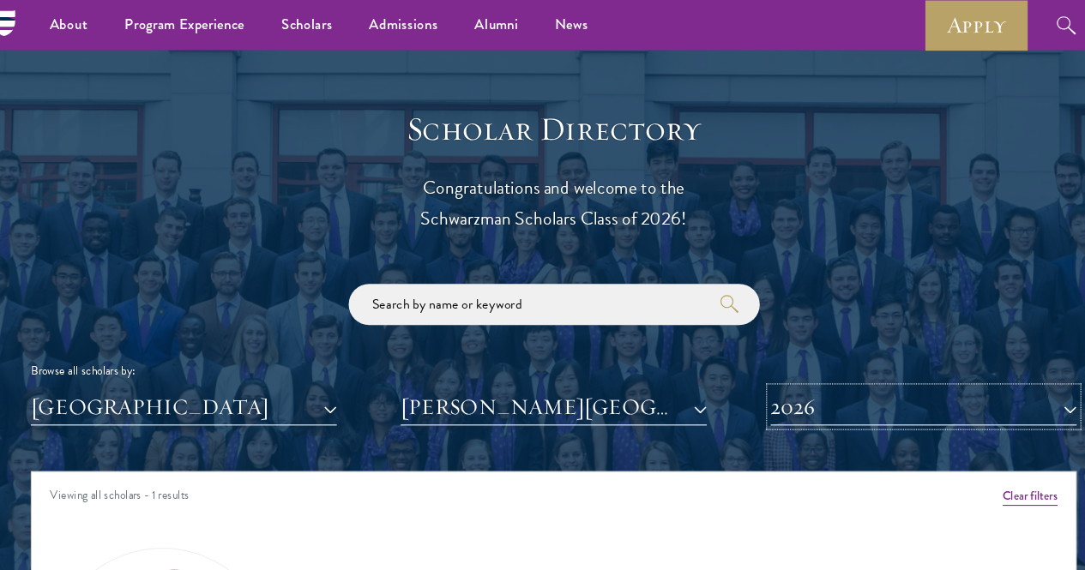
click at [814, 364] on button "2026" at bounding box center [889, 381] width 287 height 35
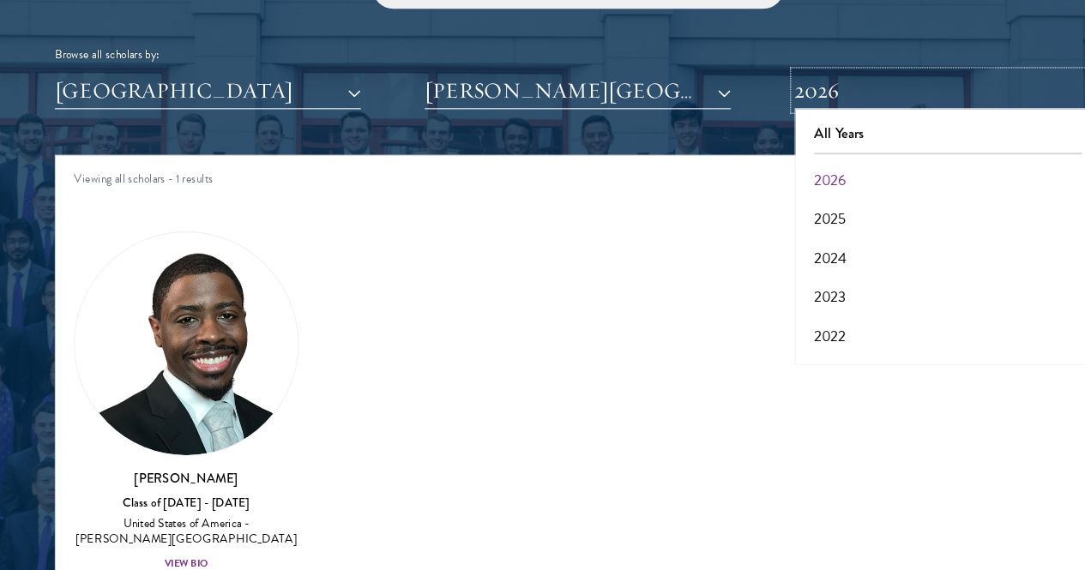
scroll to position [2057, 0]
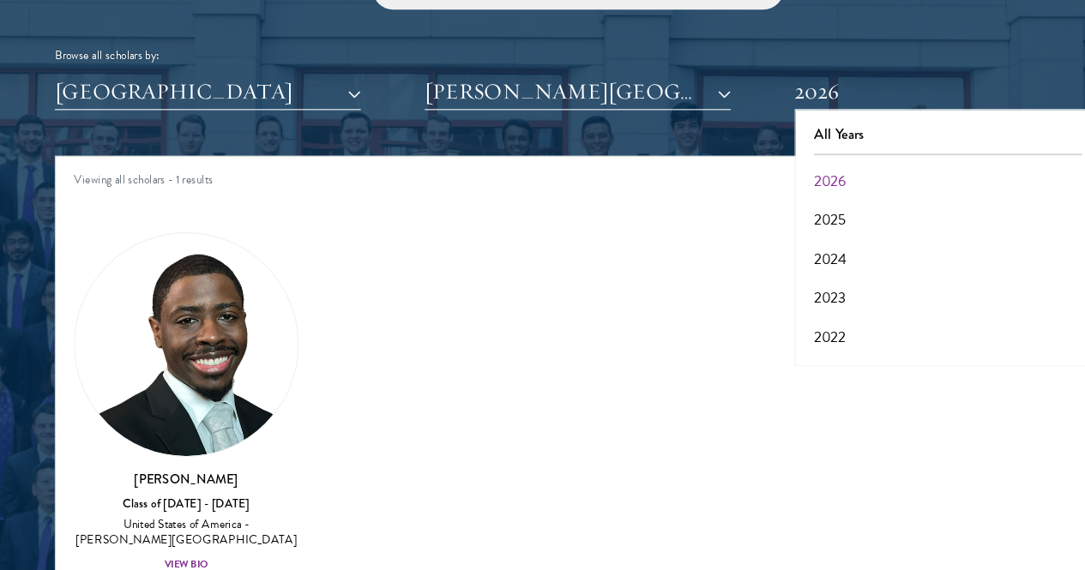
drag, startPoint x: 785, startPoint y: 211, endPoint x: 690, endPoint y: 151, distance: 111.8
click at [690, 181] on div "Viewing all scholars - 1 results" at bounding box center [542, 205] width 980 height 48
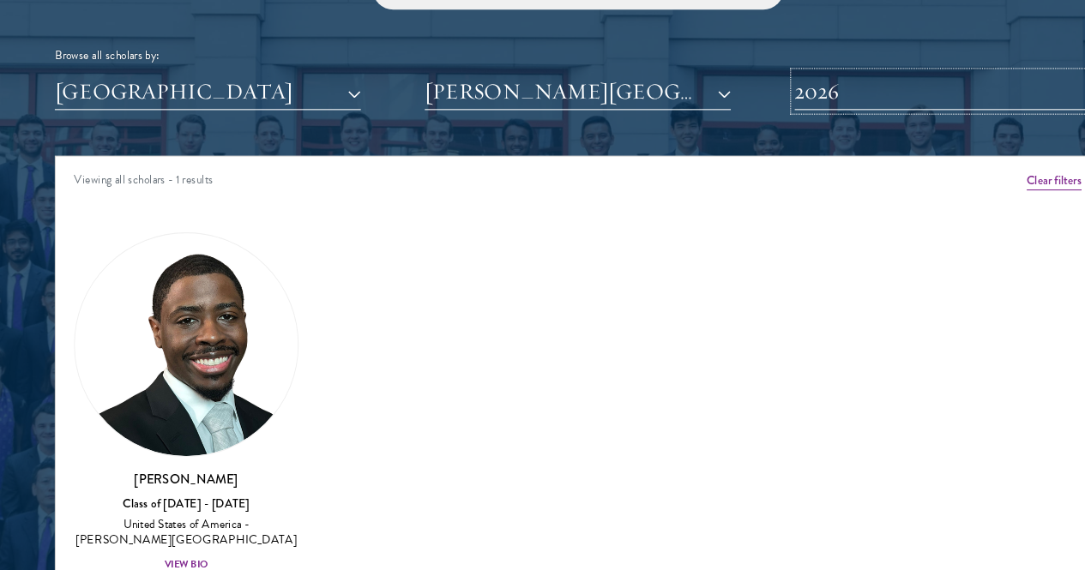
click at [852, 102] on button "2026" at bounding box center [889, 119] width 287 height 35
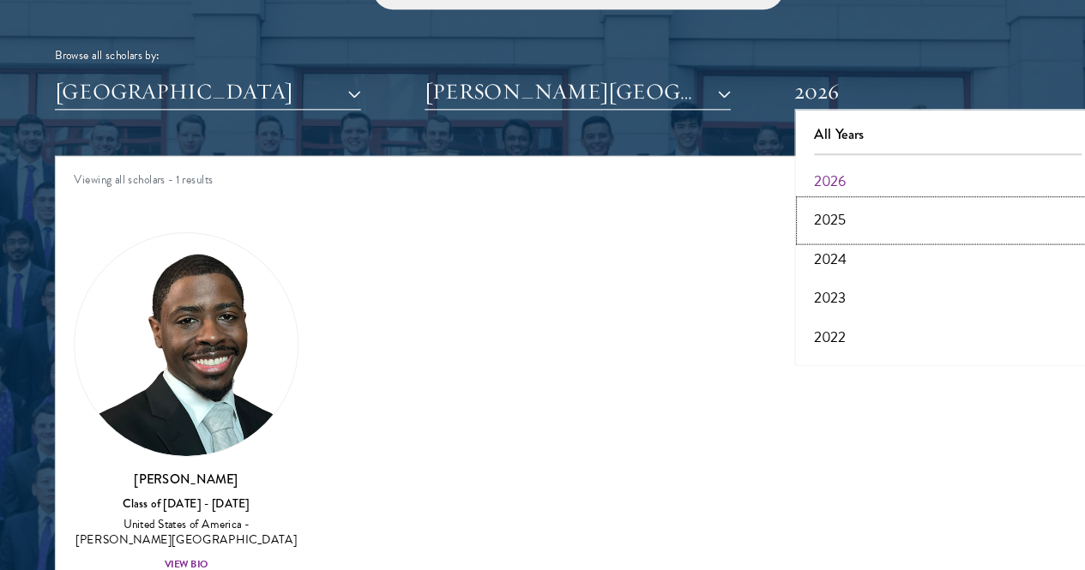
click at [755, 223] on button "2025" at bounding box center [889, 241] width 277 height 36
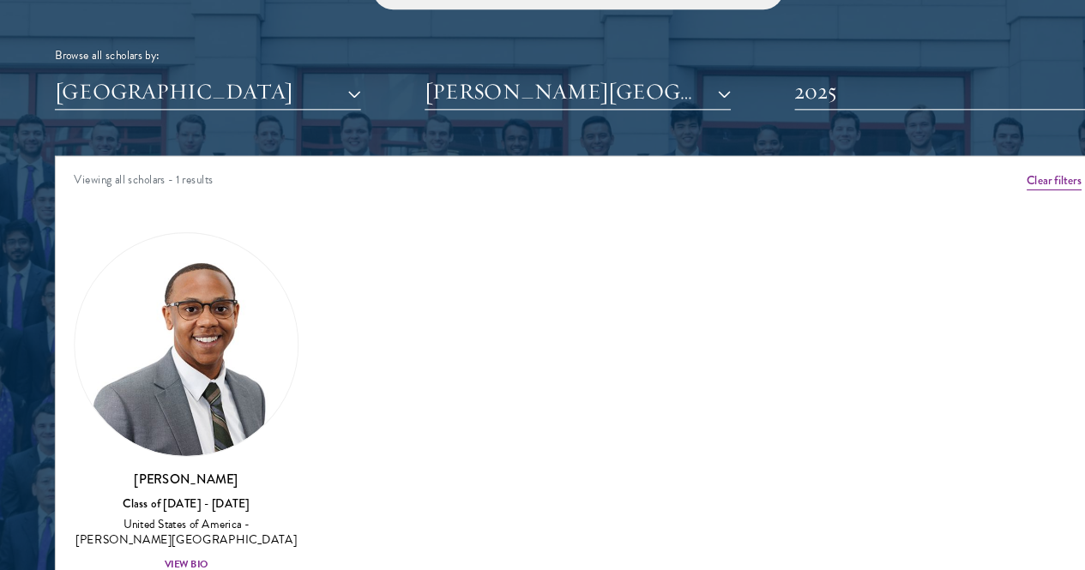
click at [540, 381] on div "Amber Class of 2025 - 2026 China - Peking University View Bio Cirenquji Class o…" at bounding box center [542, 418] width 980 height 378
click at [196, 557] on div "View Bio" at bounding box center [174, 564] width 41 height 14
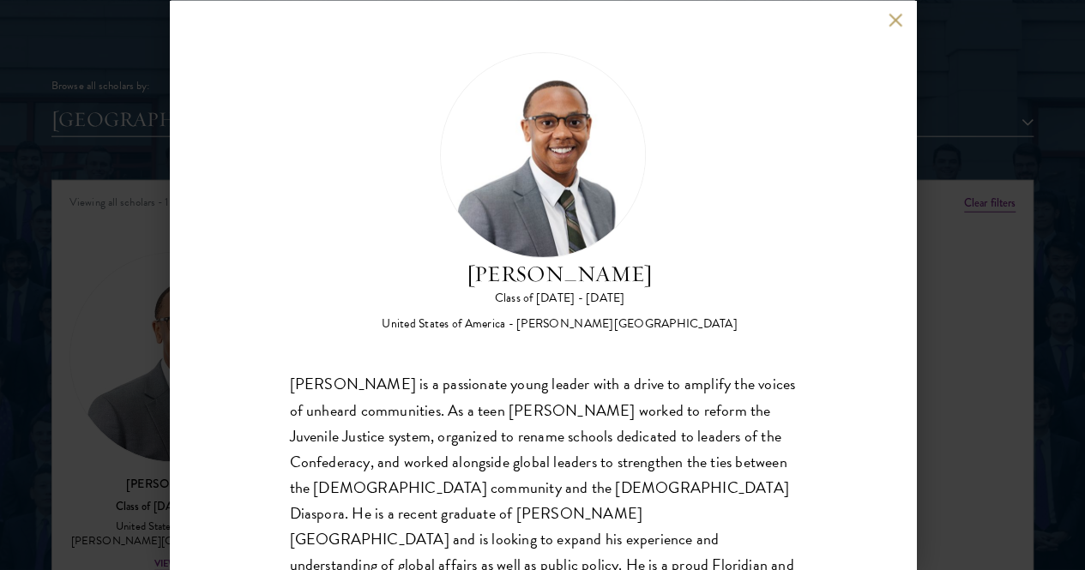
click at [895, 16] on button at bounding box center [895, 20] width 15 height 15
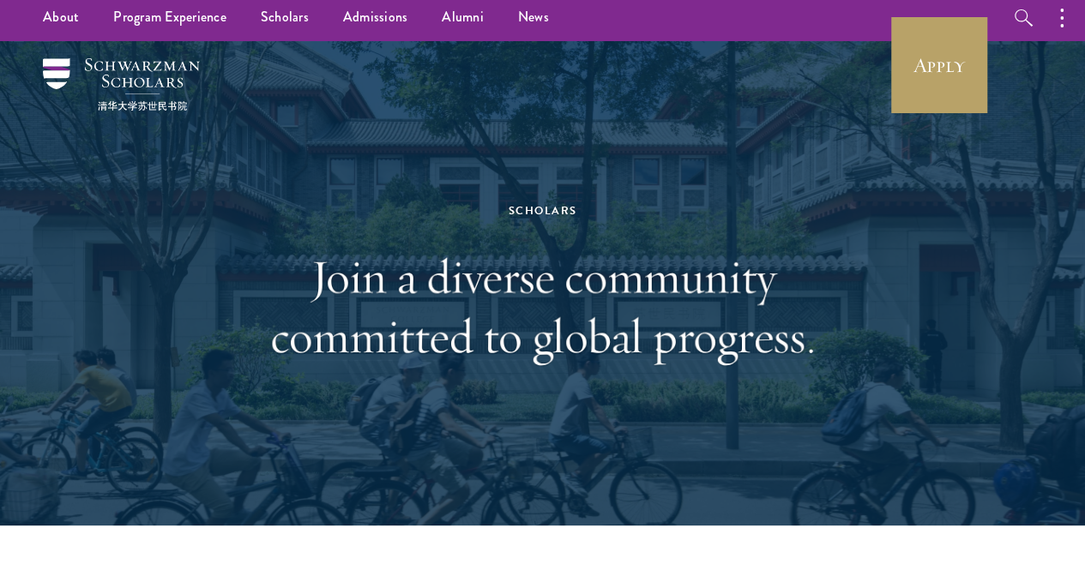
scroll to position [7, 0]
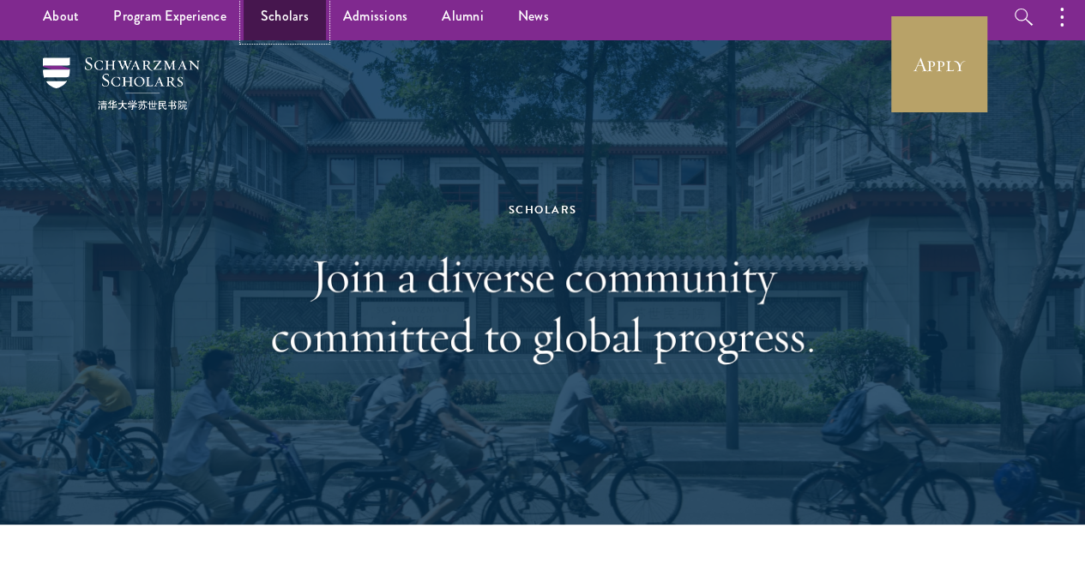
click at [297, 21] on link "Scholars" at bounding box center [285, 16] width 82 height 47
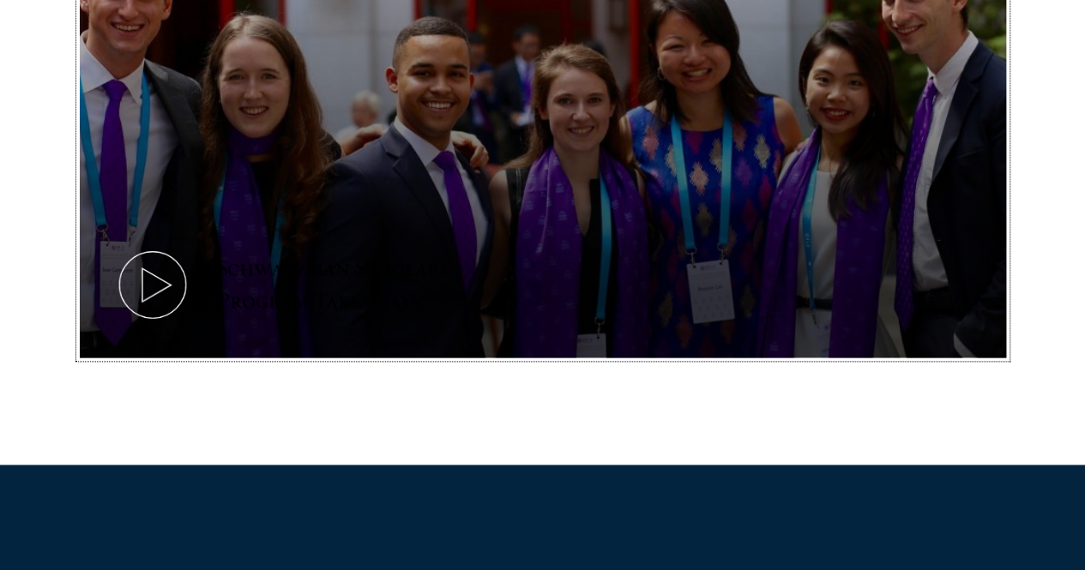
click at [191, 261] on icon at bounding box center [152, 284] width 77 height 77
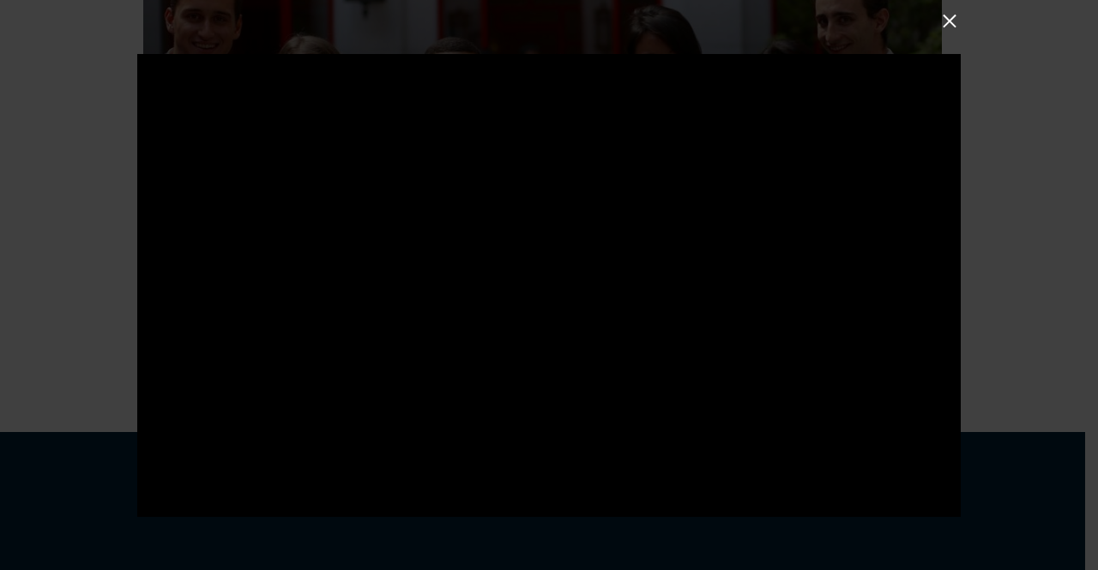
click at [950, 17] on button at bounding box center [949, 20] width 22 height 22
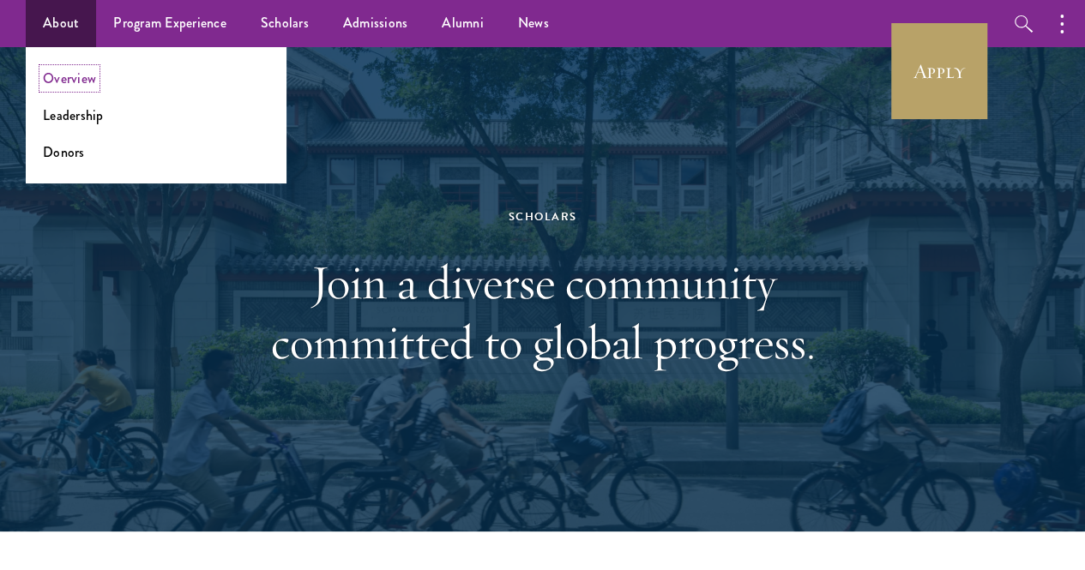
click at [79, 75] on link "Overview" at bounding box center [69, 79] width 53 height 20
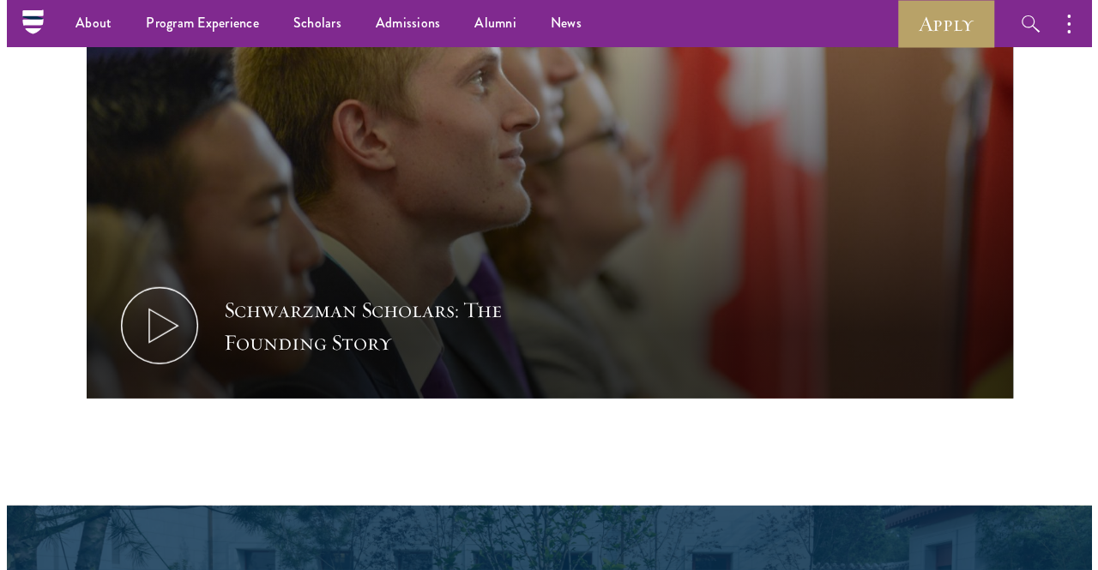
scroll to position [2228, 0]
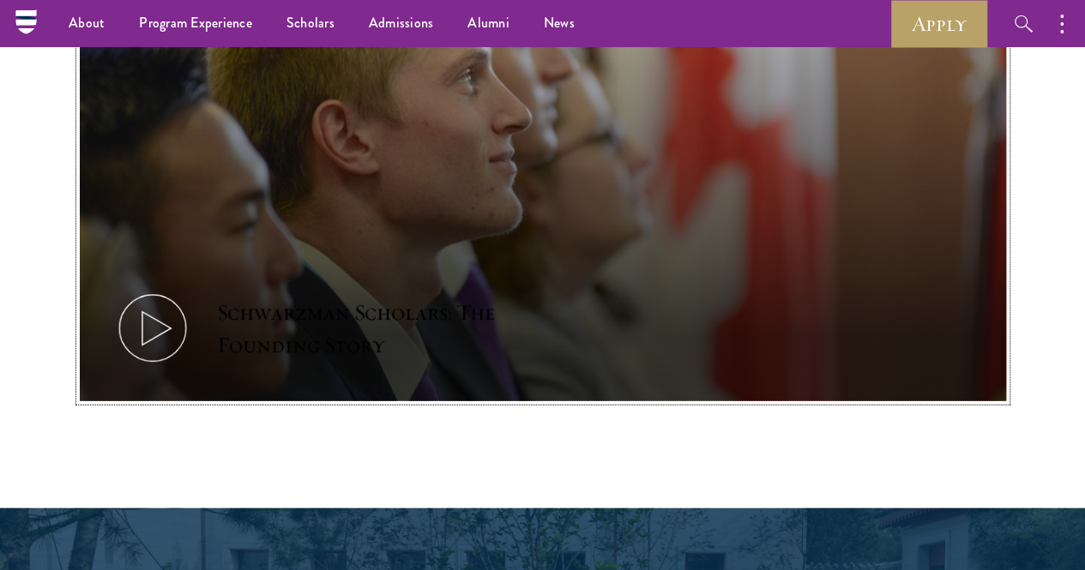
click at [393, 330] on button "Schwarzman Scholars: The Founding Story" at bounding box center [543, 141] width 926 height 521
